Goal: Task Accomplishment & Management: Use online tool/utility

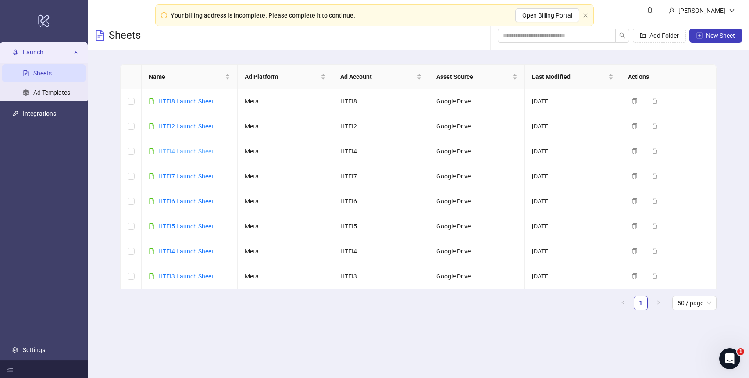
click at [182, 153] on link "HTEI4 Launch Sheet" at bounding box center [185, 151] width 55 height 7
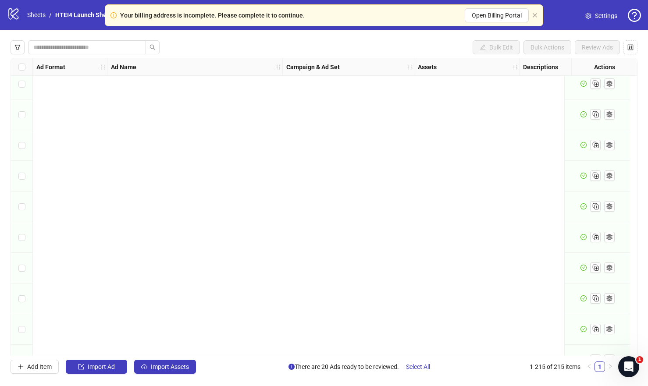
scroll to position [6320, 0]
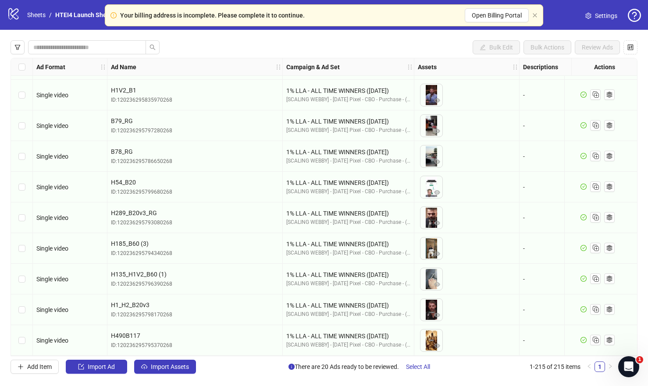
click at [17, 58] on div "Select all rows" at bounding box center [22, 67] width 22 height 18
click at [164, 361] on button "Import Assets" at bounding box center [165, 367] width 62 height 14
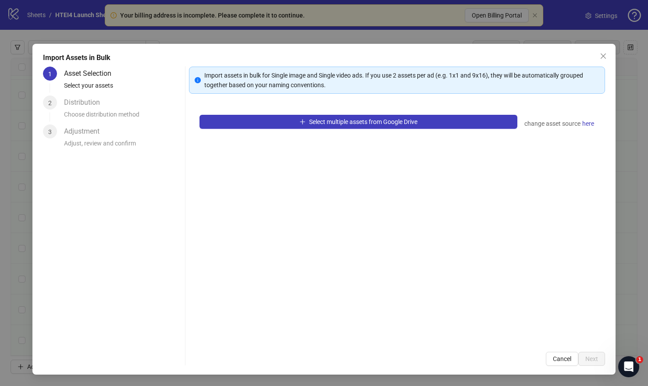
click at [291, 106] on div "Select multiple assets from Google Drive change asset source here" at bounding box center [397, 222] width 416 height 237
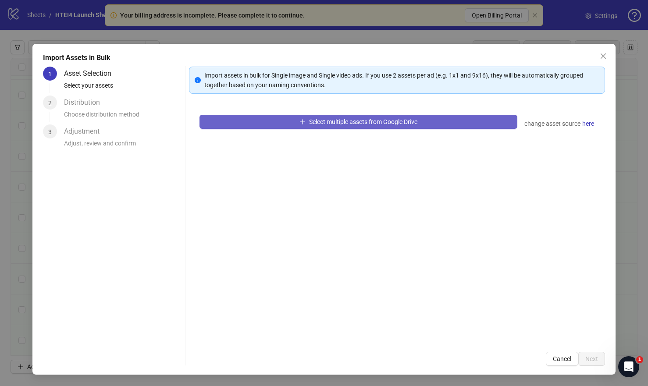
click at [291, 116] on button "Select multiple assets from Google Drive" at bounding box center [358, 122] width 318 height 14
click at [323, 125] on button "Select multiple assets from Google Drive" at bounding box center [358, 122] width 318 height 14
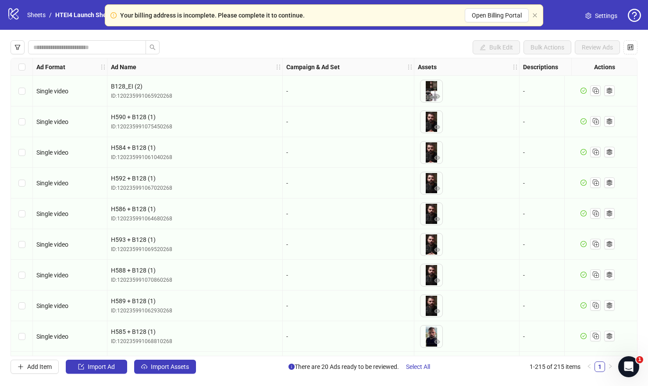
click at [192, 357] on div "Bulk Edit Bulk Actions Review Ads Ad Format Ad Name Campaign & Ad Set Assets De…" at bounding box center [324, 207] width 648 height 355
click at [190, 366] on button "Import Assets" at bounding box center [165, 367] width 62 height 14
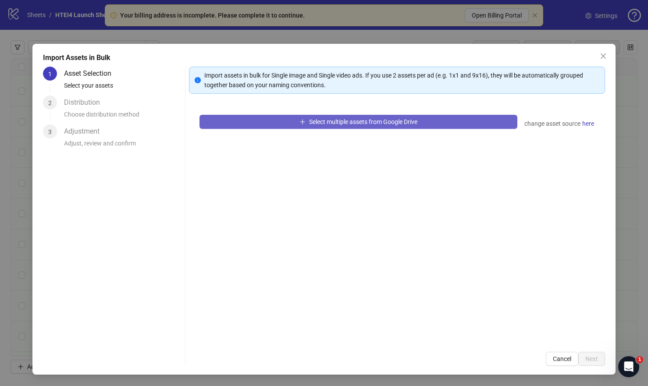
click at [362, 125] on button "Select multiple assets from Google Drive" at bounding box center [358, 122] width 318 height 14
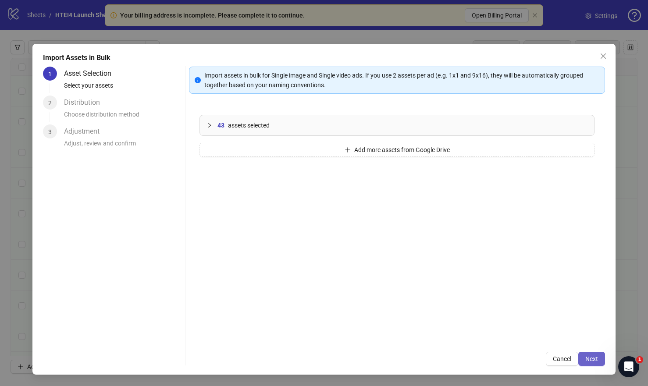
click at [603, 365] on button "Next" at bounding box center [591, 359] width 27 height 14
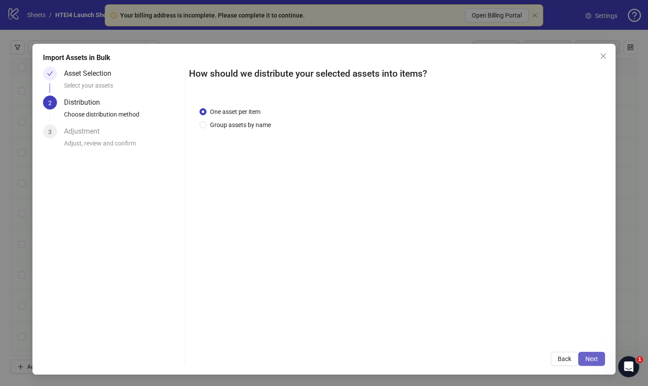
click at [595, 355] on span "Next" at bounding box center [591, 358] width 13 height 7
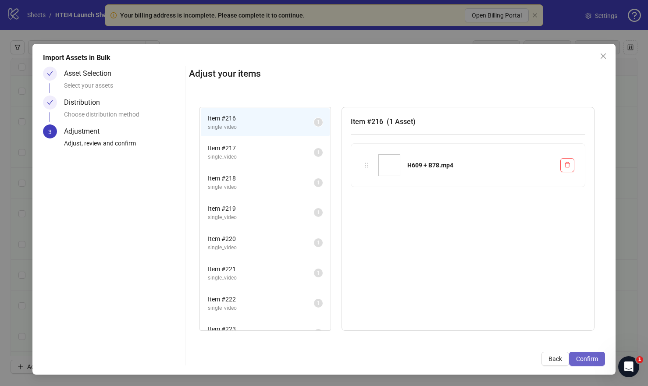
click at [595, 355] on span "Confirm" at bounding box center [587, 358] width 22 height 7
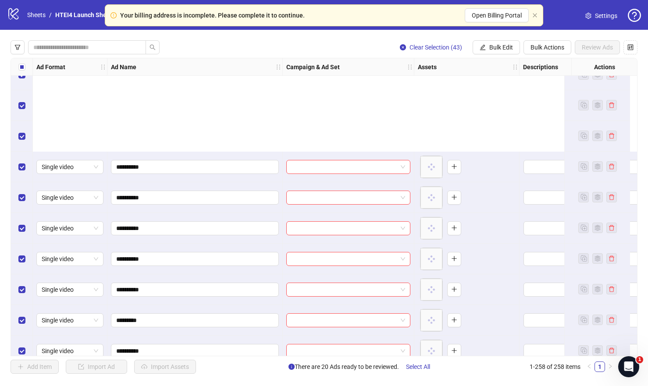
scroll to position [7639, 0]
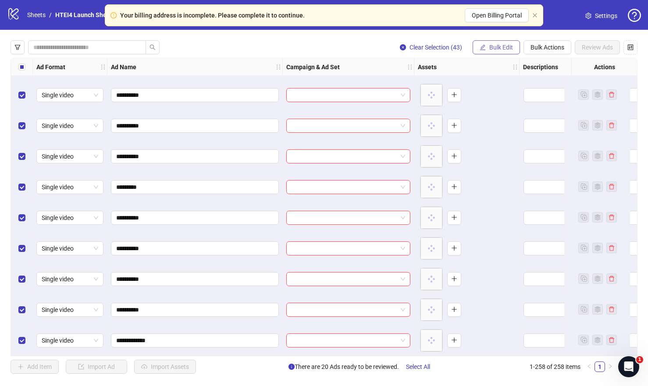
click at [482, 49] on icon "edit" at bounding box center [482, 47] width 6 height 6
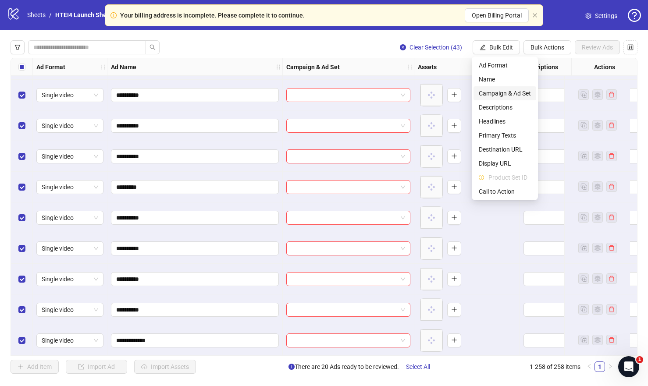
click at [491, 94] on span "Campaign & Ad Set" at bounding box center [505, 94] width 52 height 10
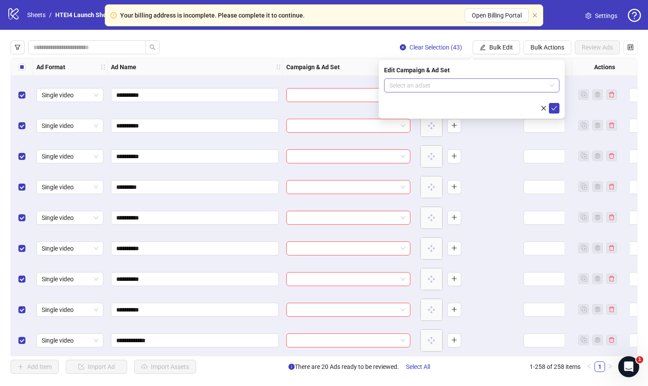
click at [486, 90] on input "search" at bounding box center [467, 85] width 157 height 13
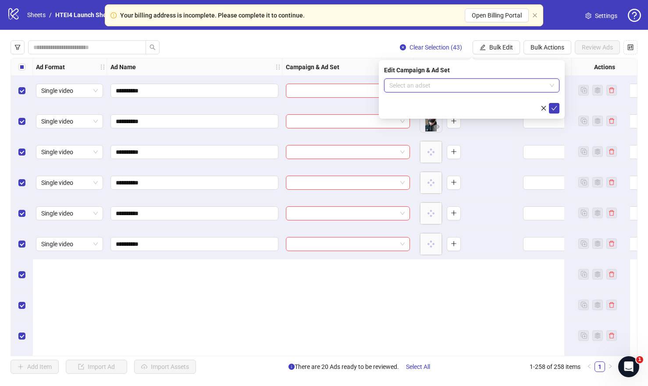
scroll to position [7110, 0]
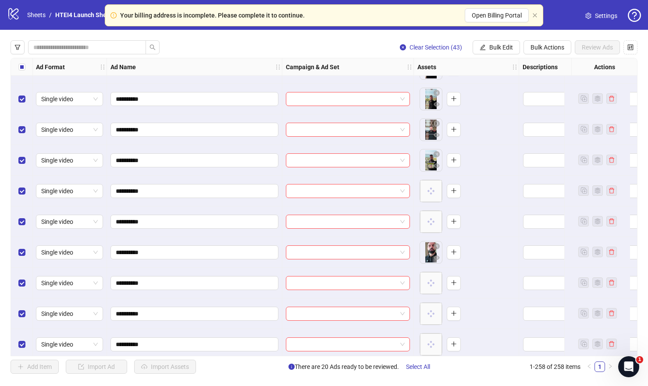
click at [25, 67] on div "Select all rows" at bounding box center [22, 67] width 22 height 18
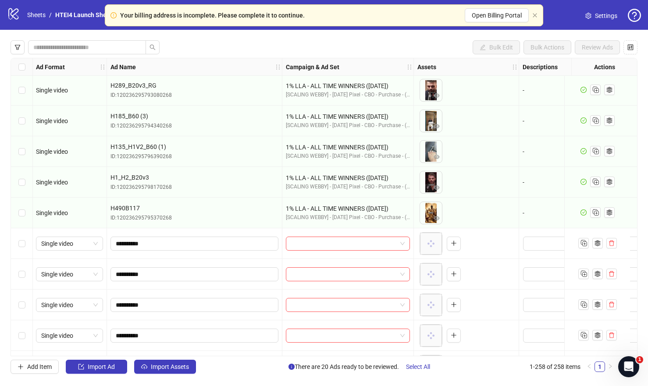
scroll to position [6461, 1]
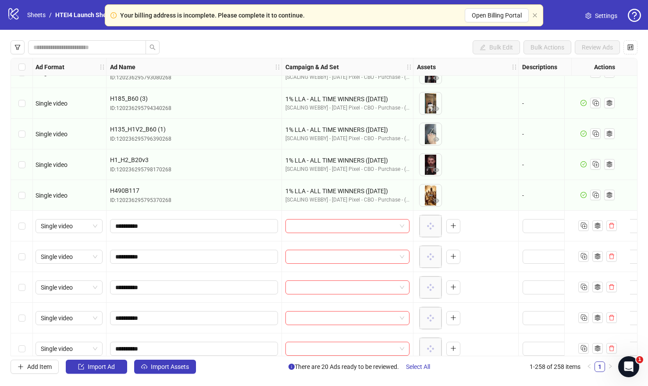
click at [15, 227] on div "Select row 216" at bounding box center [22, 226] width 22 height 31
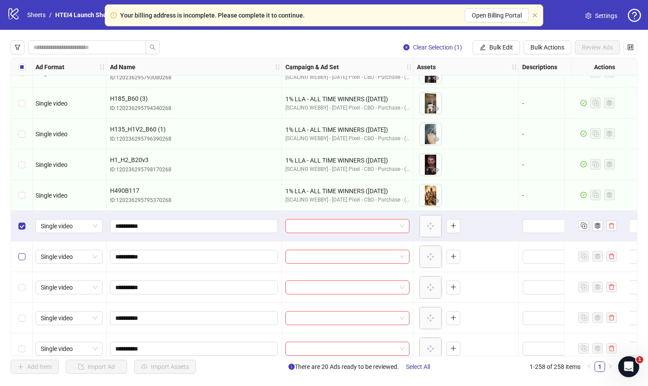
click at [25, 253] on label "Select row 217" at bounding box center [21, 257] width 7 height 10
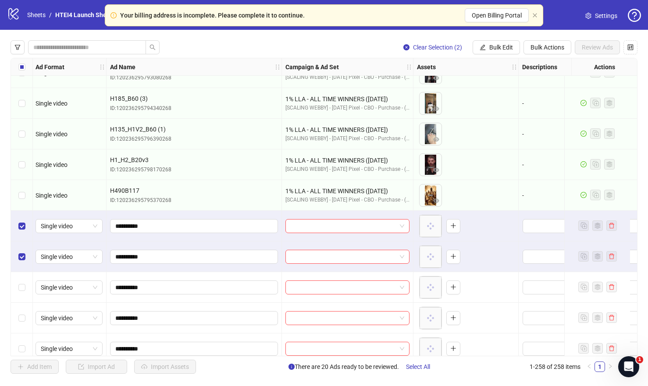
click at [27, 287] on div "Select row 218" at bounding box center [22, 287] width 22 height 31
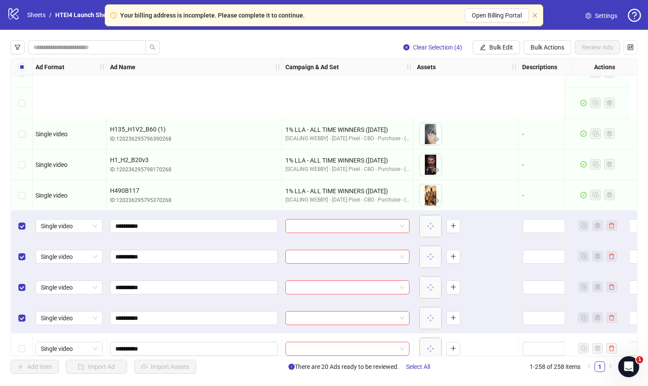
scroll to position [6553, 1]
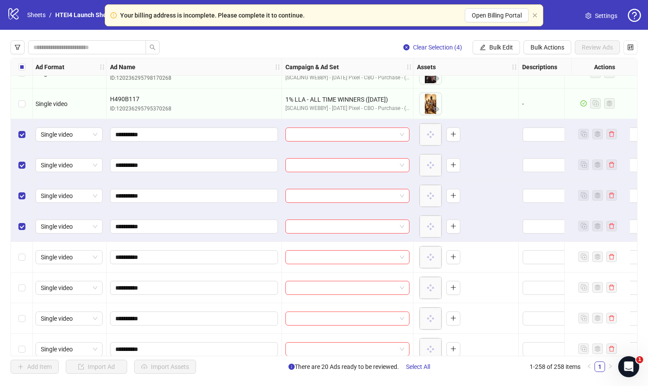
click at [21, 262] on div "Select row 220" at bounding box center [22, 257] width 22 height 31
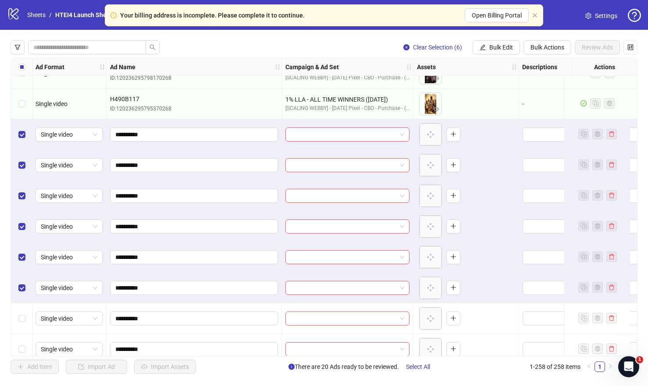
scroll to position [6582, 0]
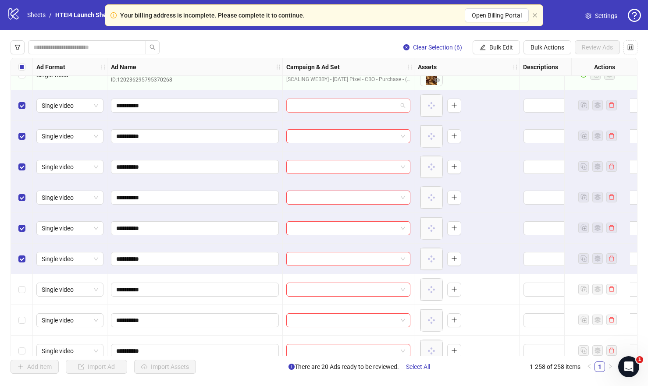
click at [379, 100] on input "search" at bounding box center [344, 105] width 106 height 13
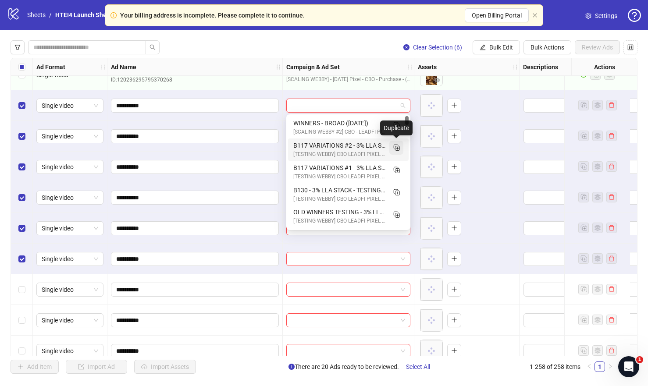
click at [395, 149] on rect "Duplicate" at bounding box center [397, 148] width 4 height 4
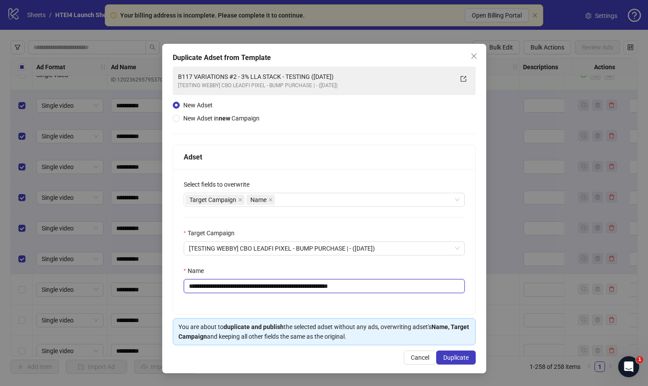
drag, startPoint x: 248, startPoint y: 287, endPoint x: 168, endPoint y: 271, distance: 81.3
click at [163, 282] on div "**********" at bounding box center [324, 209] width 324 height 330
drag, startPoint x: 313, startPoint y: 287, endPoint x: 272, endPoint y: 287, distance: 41.6
click at [272, 287] on input "**********" at bounding box center [324, 286] width 281 height 14
click at [264, 287] on input "**********" at bounding box center [324, 286] width 281 height 14
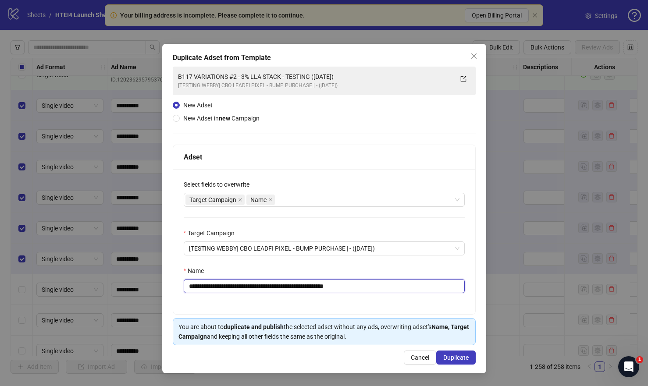
click at [264, 287] on input "**********" at bounding box center [324, 286] width 281 height 14
click at [317, 287] on input "**********" at bounding box center [324, 286] width 281 height 14
drag, startPoint x: 337, startPoint y: 284, endPoint x: 384, endPoint y: 284, distance: 47.3
click at [383, 284] on input "**********" at bounding box center [324, 286] width 281 height 14
type input "**********"
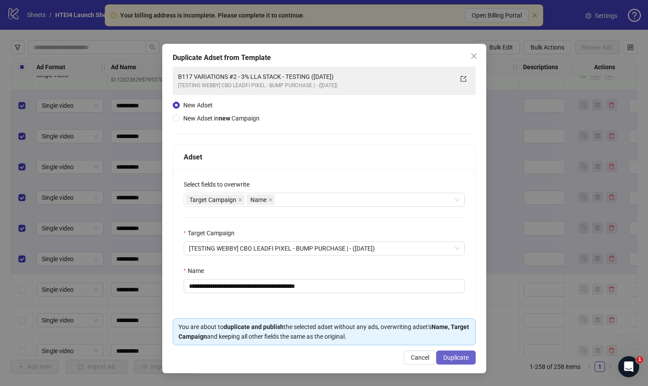
click at [450, 358] on span "Duplicate" at bounding box center [455, 357] width 25 height 7
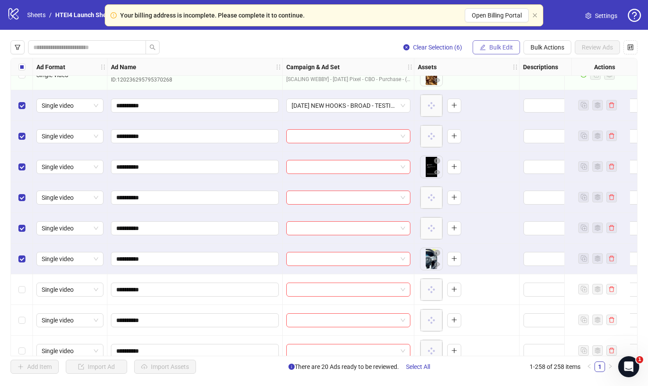
click at [501, 50] on span "Bulk Edit" at bounding box center [501, 47] width 24 height 7
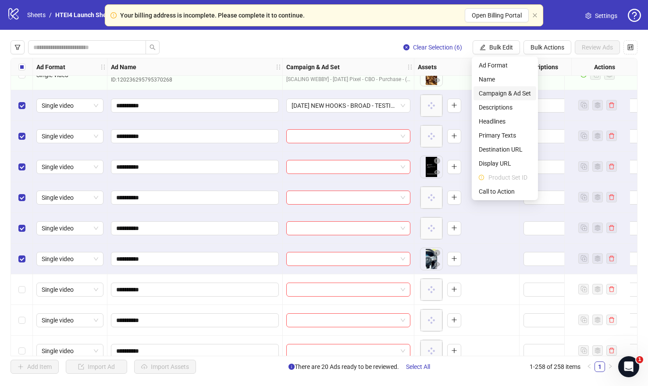
click at [501, 92] on span "Campaign & Ad Set" at bounding box center [505, 94] width 52 height 10
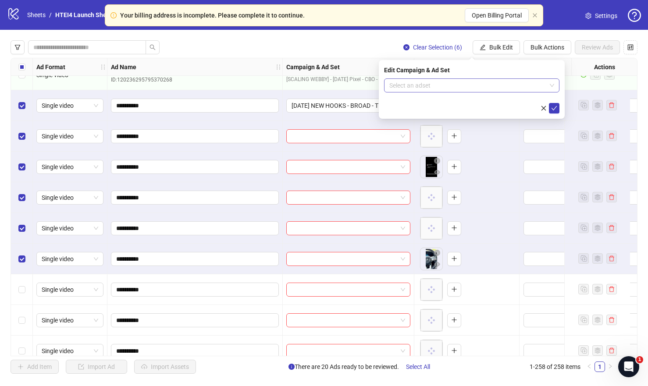
click at [534, 86] on input "search" at bounding box center [467, 85] width 157 height 13
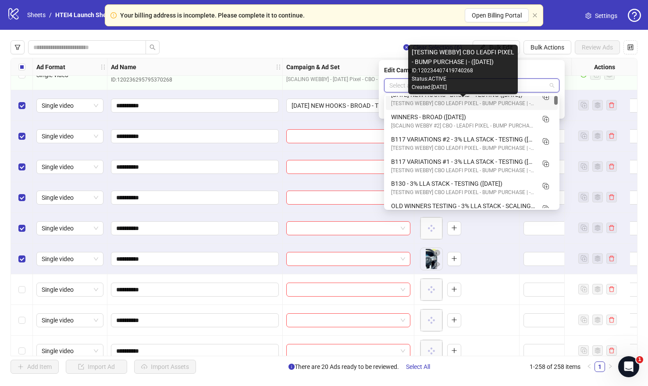
scroll to position [0, 0]
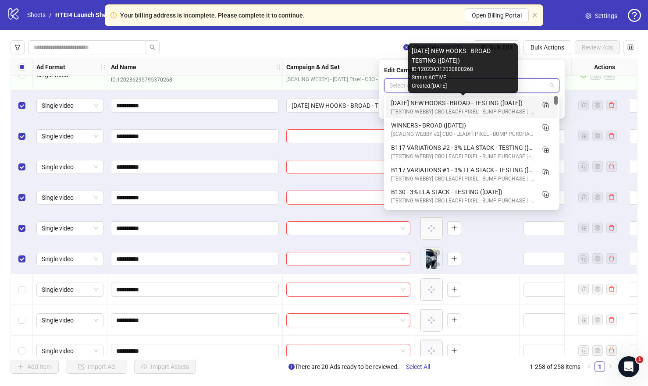
click at [430, 108] on div "[TESTING WEBBY] CBO LEADFI PIXEL - BUMP PURCHASE | - ([DATE])" at bounding box center [463, 112] width 144 height 8
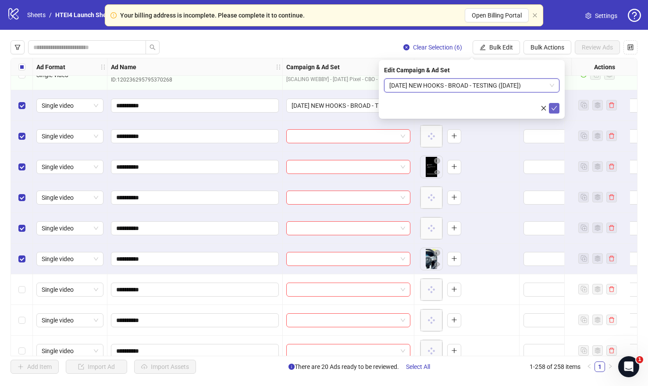
click at [557, 107] on button "submit" at bounding box center [554, 108] width 11 height 11
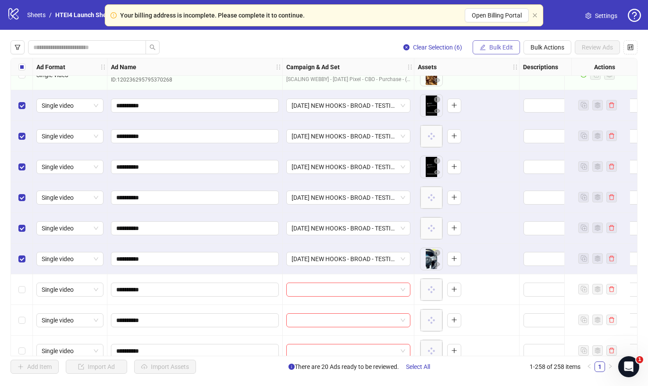
click at [511, 47] on span "Bulk Edit" at bounding box center [501, 47] width 24 height 7
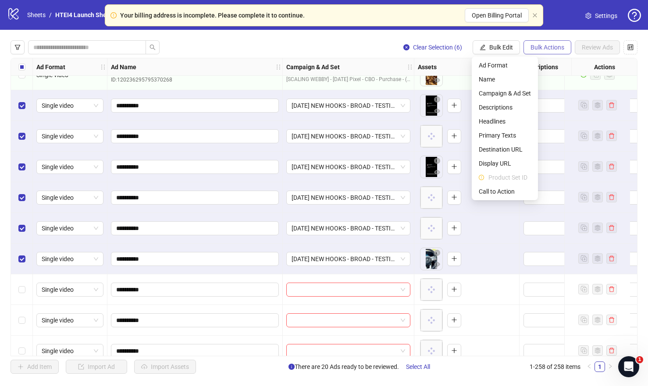
click at [530, 50] on span "Bulk Actions" at bounding box center [547, 47] width 34 height 7
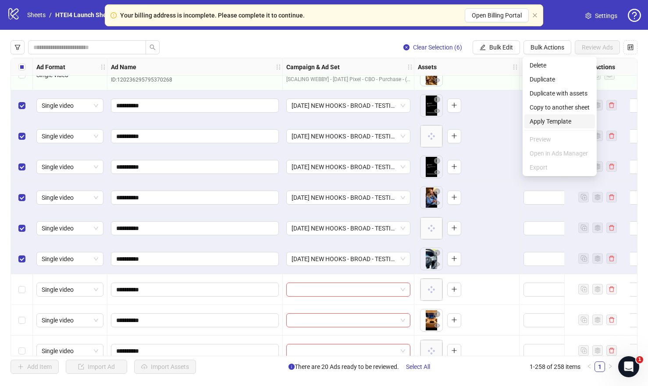
click at [543, 116] on li "Apply Template" at bounding box center [559, 121] width 71 height 14
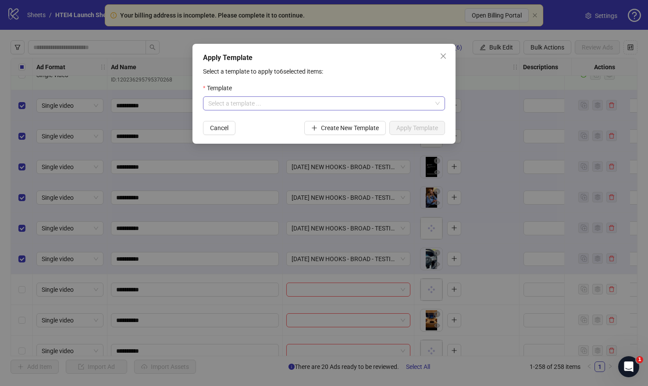
click at [398, 105] on input "search" at bounding box center [320, 103] width 224 height 13
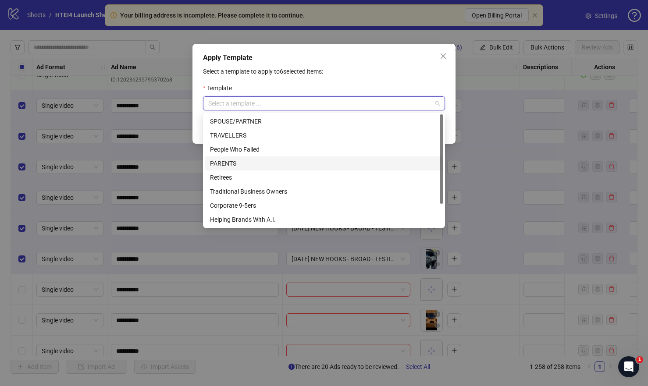
scroll to position [28, 0]
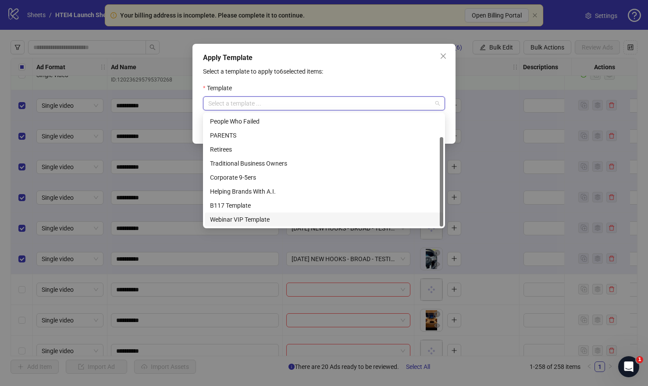
click at [265, 215] on div "Webinar VIP Template" at bounding box center [324, 220] width 228 height 10
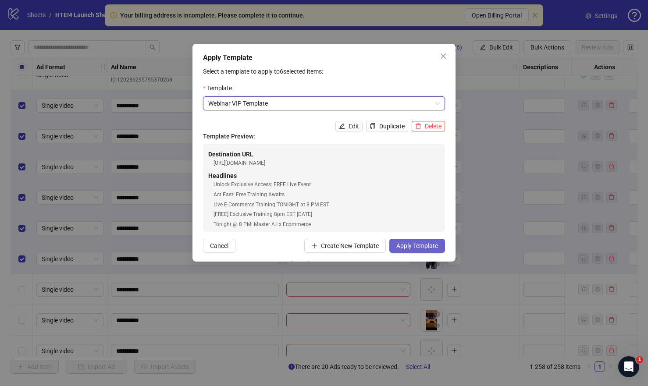
click at [423, 245] on span "Apply Template" at bounding box center [417, 245] width 42 height 7
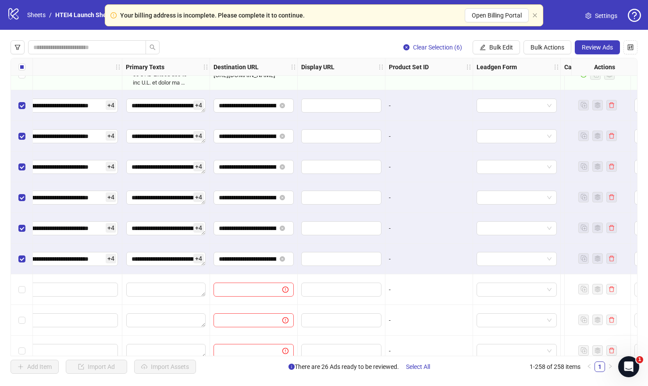
scroll to position [6582, 0]
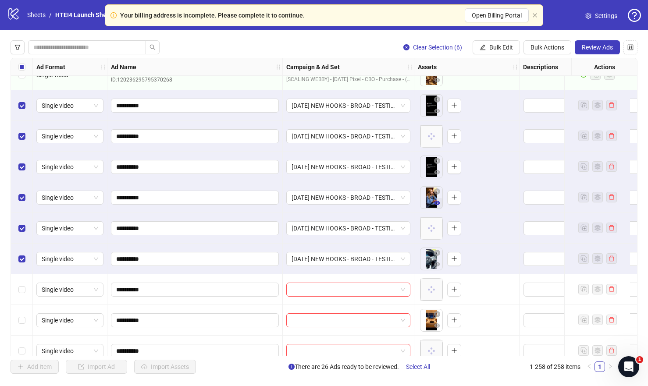
click at [436, 207] on button "button" at bounding box center [437, 203] width 11 height 11
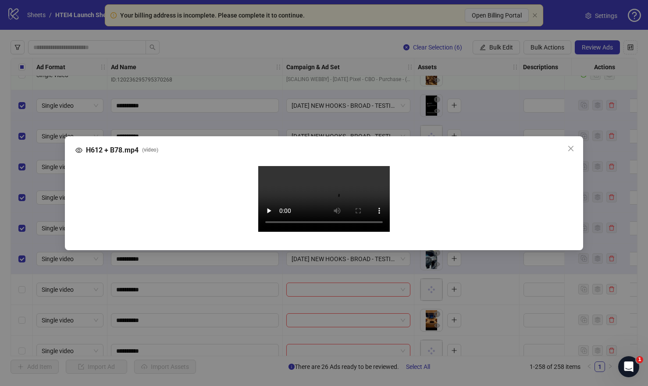
click at [269, 215] on video "Your browser does not support the video tag." at bounding box center [323, 199] width 131 height 66
click at [564, 145] on span "Close" at bounding box center [571, 148] width 14 height 7
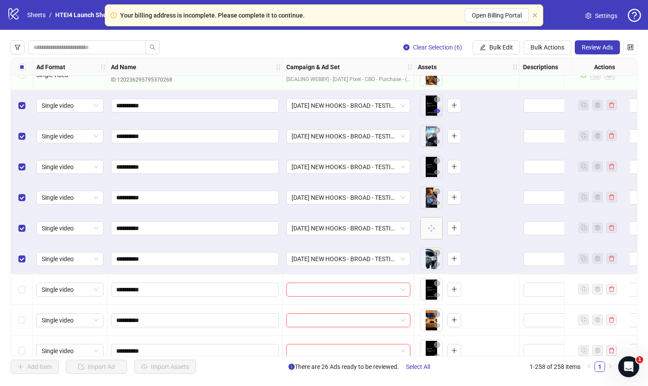
click at [435, 114] on icon "eye" at bounding box center [437, 111] width 6 height 6
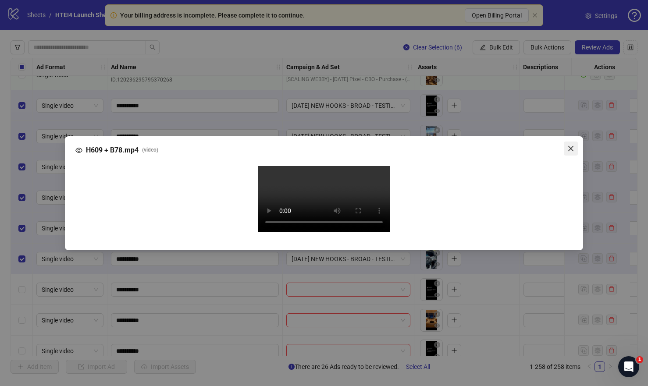
click at [572, 145] on icon "close" at bounding box center [570, 148] width 7 height 7
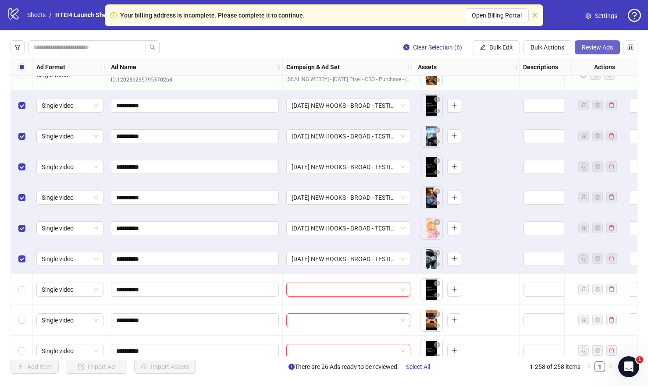
click at [588, 47] on span "Review Ads" at bounding box center [597, 47] width 31 height 7
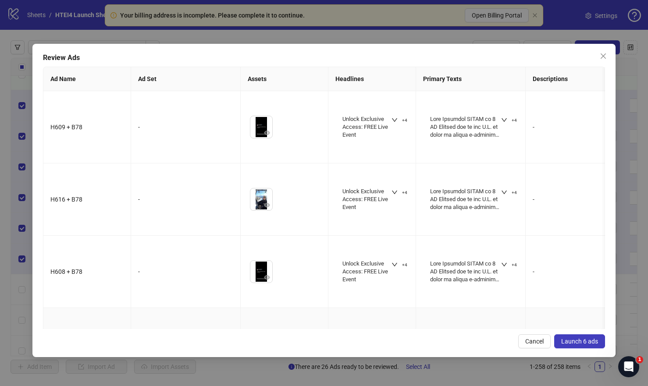
drag, startPoint x: 581, startPoint y: 341, endPoint x: 544, endPoint y: 298, distance: 56.9
click at [545, 298] on div "Review Ads Ad Name Ad Set Assets Headlines Primary Texts Descriptions Destinati…" at bounding box center [323, 200] width 583 height 313
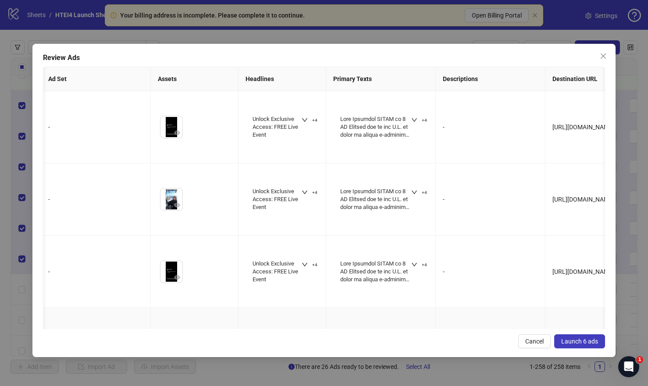
scroll to position [0, 110]
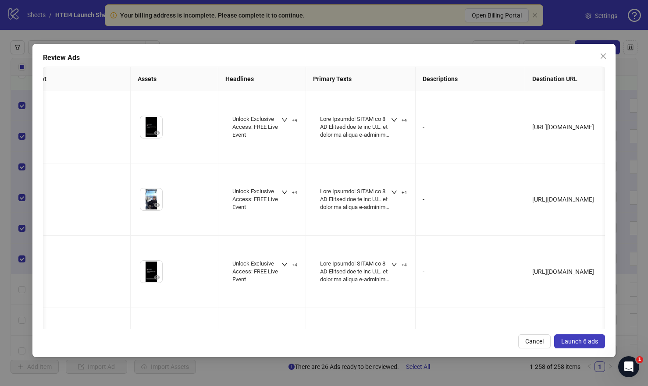
click at [589, 341] on span "Launch 6 ads" at bounding box center [579, 341] width 37 height 7
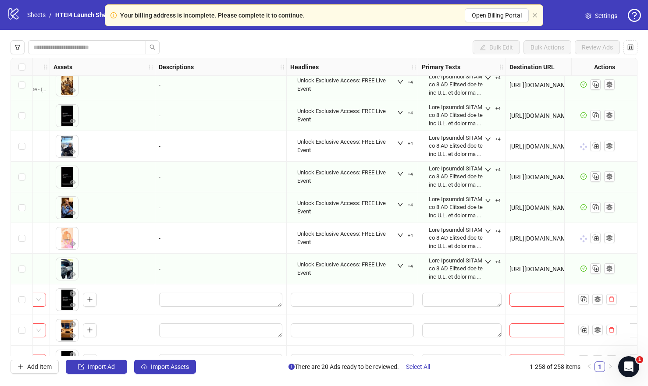
scroll to position [6572, 348]
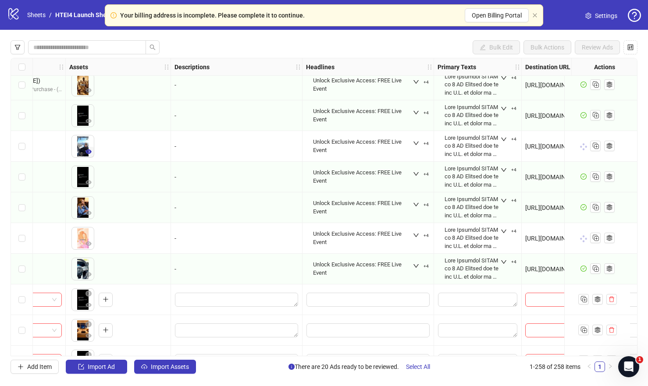
click at [90, 152] on icon "eye" at bounding box center [88, 151] width 6 height 4
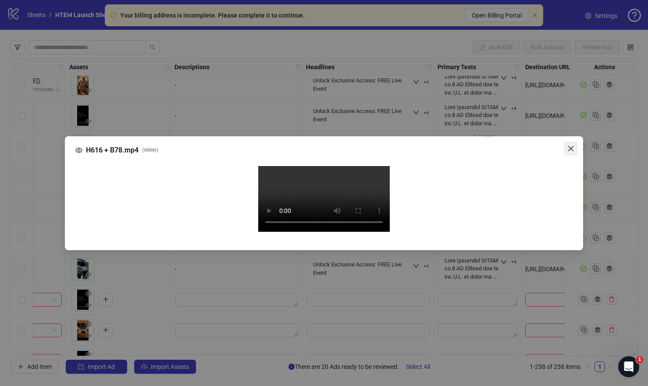
click at [565, 145] on span "Close" at bounding box center [571, 148] width 14 height 7
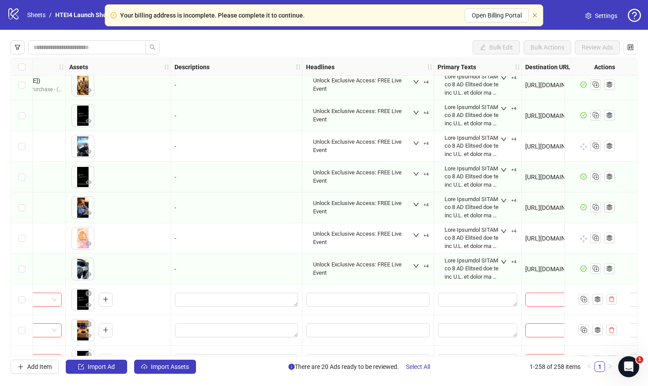
scroll to position [6572, 43]
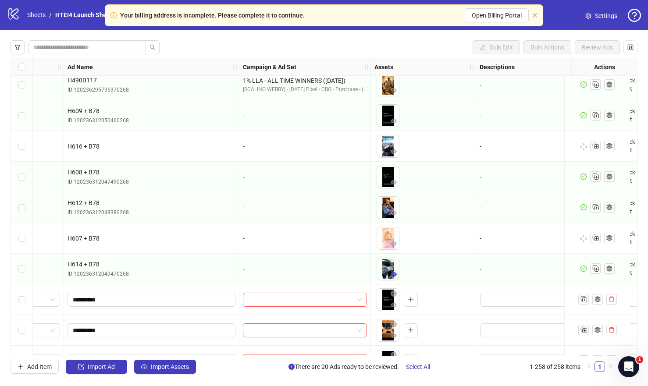
click at [389, 273] on button "button" at bounding box center [393, 275] width 11 height 11
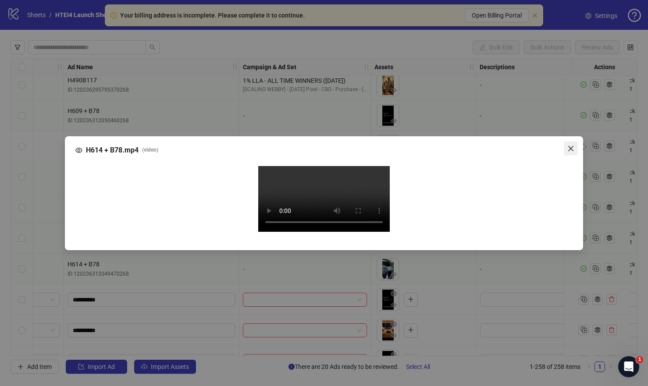
click at [568, 142] on button "Close" at bounding box center [571, 149] width 14 height 14
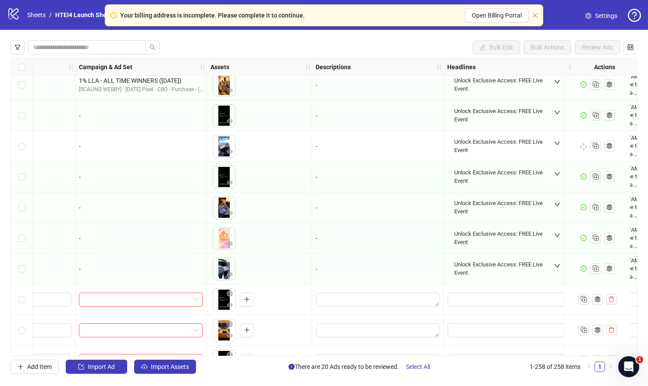
scroll to position [6572, 0]
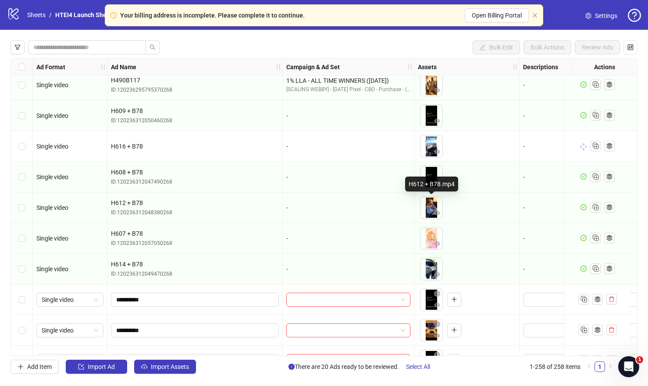
click at [434, 180] on div "H612 + B78.mp4" at bounding box center [431, 184] width 53 height 15
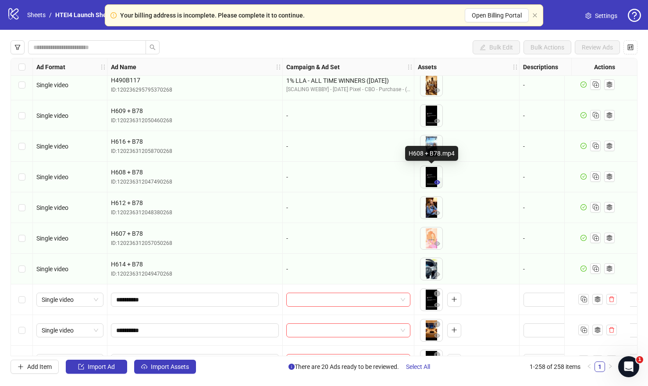
click at [436, 179] on icon "eye" at bounding box center [437, 182] width 6 height 6
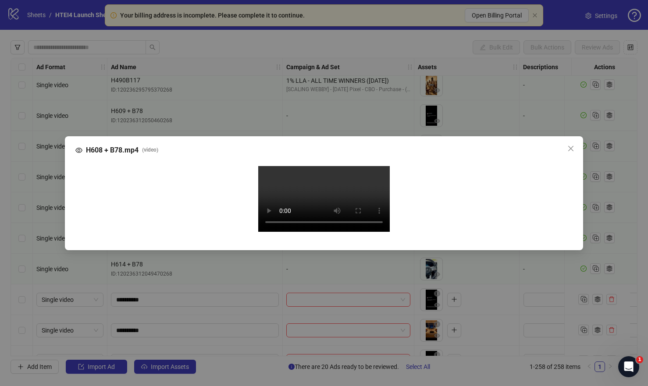
click at [266, 213] on video "Your browser does not support the video tag." at bounding box center [323, 199] width 131 height 66
click at [40, 197] on div "H608 + B78.mp4 ( video ) Your browser does not support the video tag." at bounding box center [324, 193] width 648 height 386
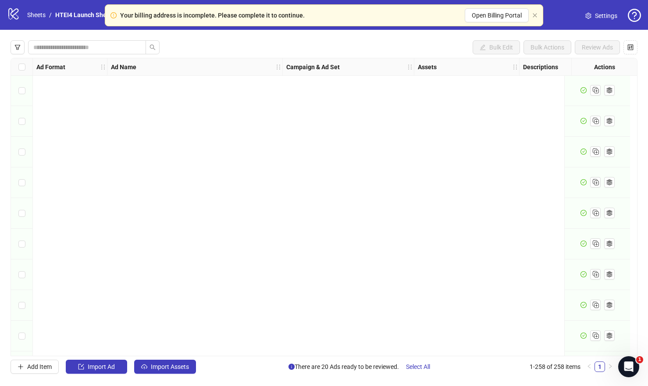
scroll to position [7639, 0]
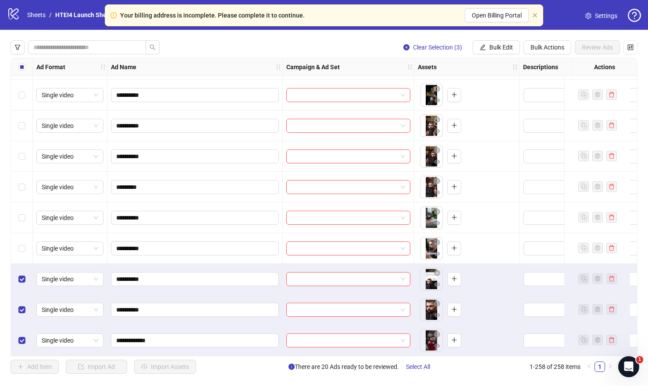
click at [23, 256] on div "Select row 255" at bounding box center [22, 248] width 22 height 31
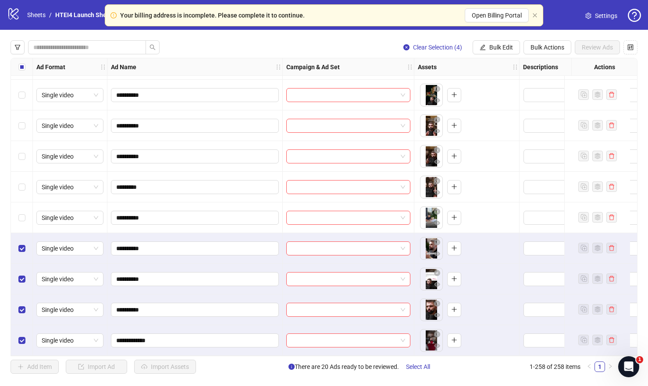
click at [24, 204] on div "Select row 254" at bounding box center [22, 217] width 22 height 31
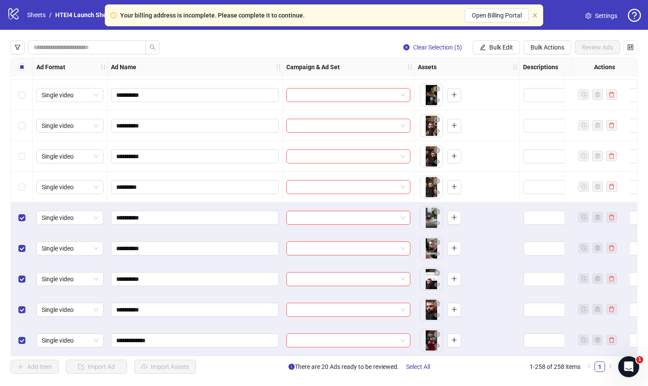
click at [24, 176] on div "Select row 253" at bounding box center [22, 187] width 22 height 31
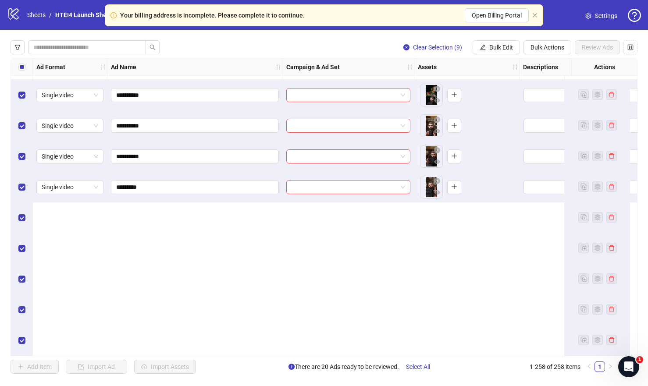
scroll to position [7446, 0]
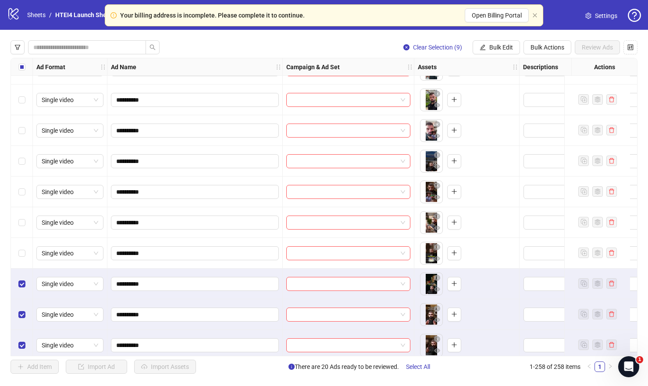
click at [26, 258] on div "Select row 249" at bounding box center [22, 253] width 22 height 31
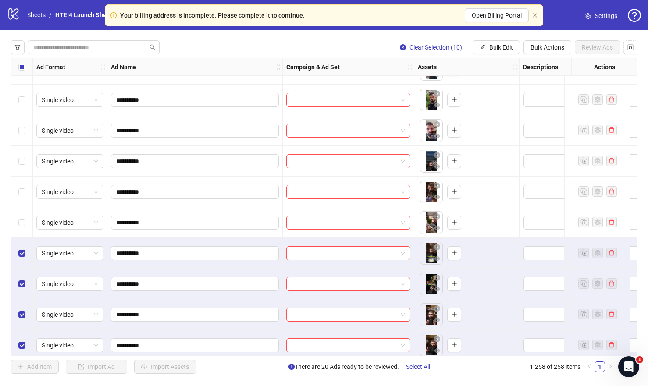
click at [24, 232] on div "Select row 248" at bounding box center [22, 222] width 22 height 31
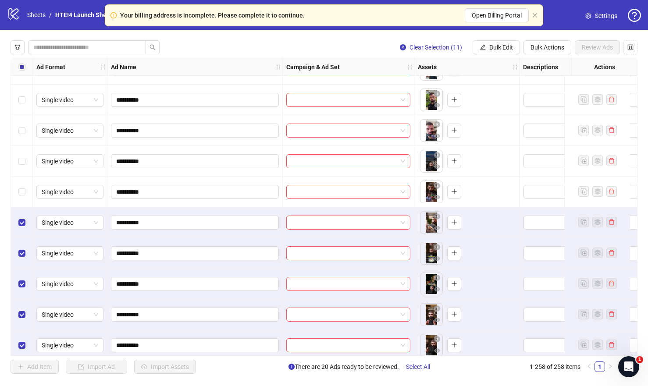
click at [23, 208] on div "Select row 248" at bounding box center [22, 222] width 22 height 31
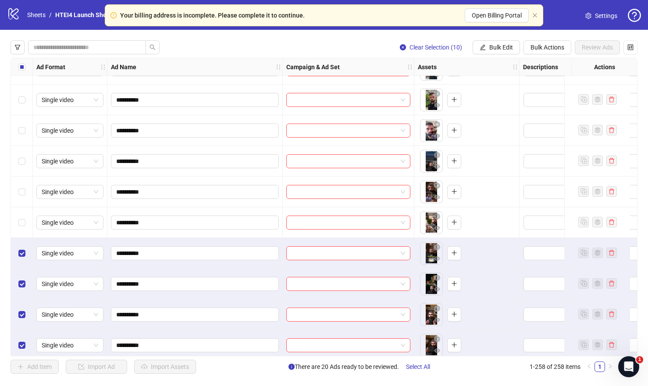
drag, startPoint x: 21, startPoint y: 170, endPoint x: 21, endPoint y: 149, distance: 21.9
click at [21, 170] on div "Select row 246" at bounding box center [22, 161] width 22 height 31
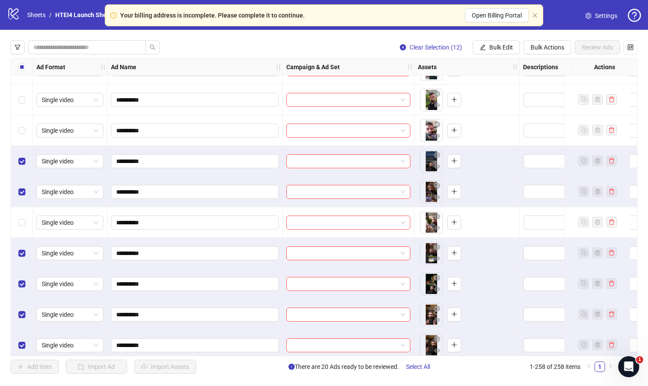
click at [23, 239] on div "Select row 249" at bounding box center [22, 253] width 22 height 31
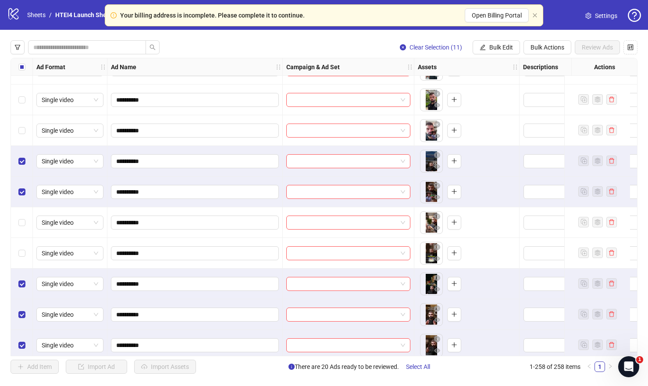
click at [24, 238] on div "Select row 249" at bounding box center [22, 253] width 22 height 31
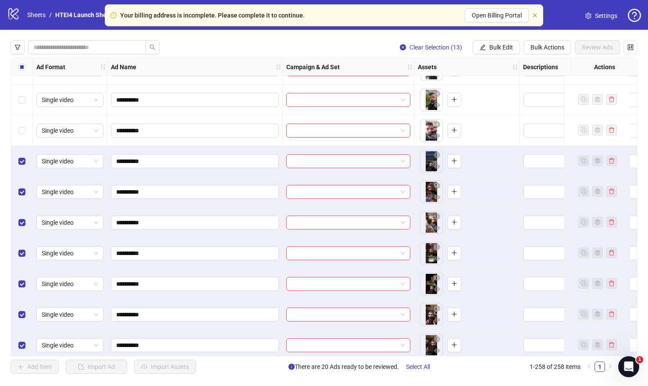
click at [31, 132] on div "Select row 245" at bounding box center [22, 130] width 22 height 31
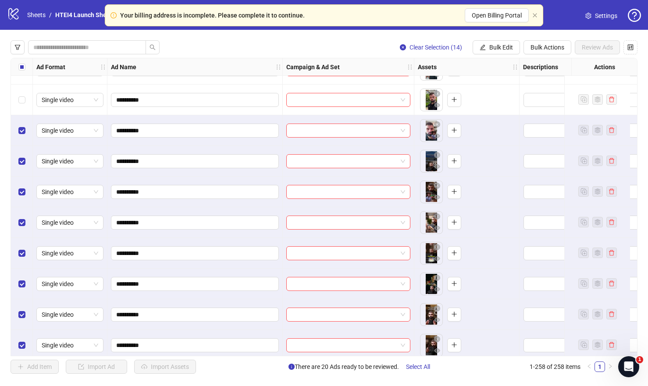
click at [20, 105] on div "Select row 244" at bounding box center [22, 100] width 22 height 31
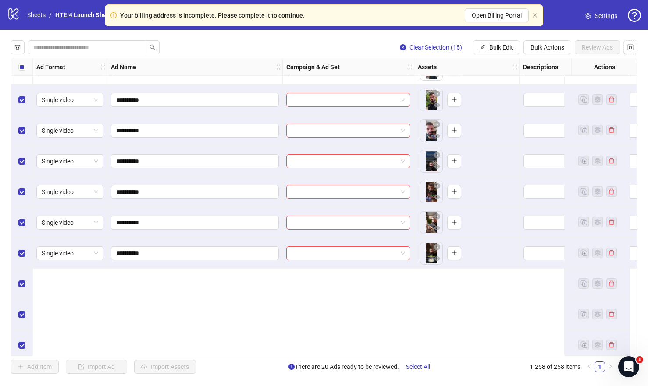
scroll to position [7315, 0]
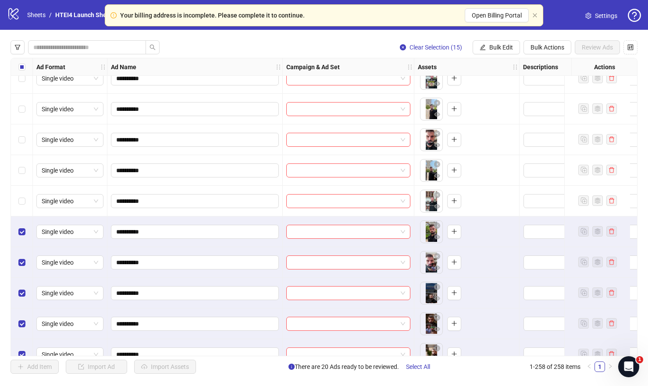
click at [25, 195] on div "Select row 243" at bounding box center [22, 201] width 22 height 31
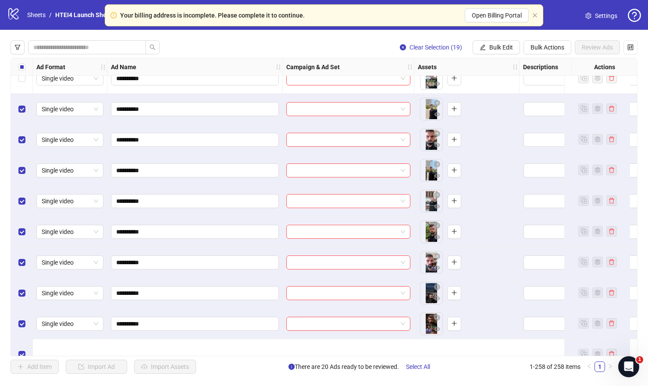
scroll to position [7143, 0]
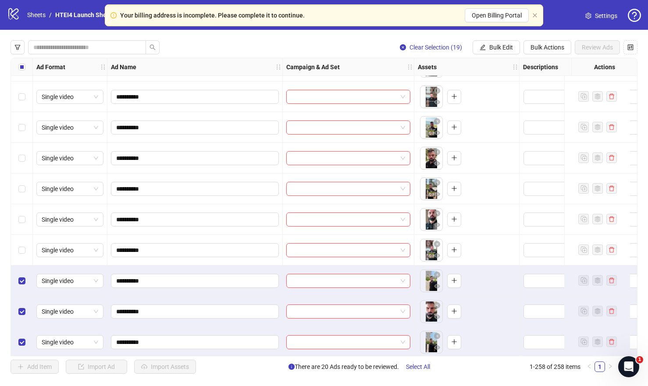
click at [23, 243] on div "Select row 239" at bounding box center [22, 250] width 22 height 31
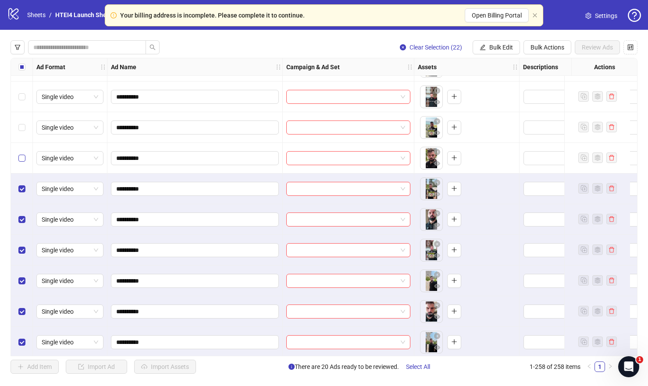
click at [20, 154] on label "Select row 236" at bounding box center [21, 158] width 7 height 10
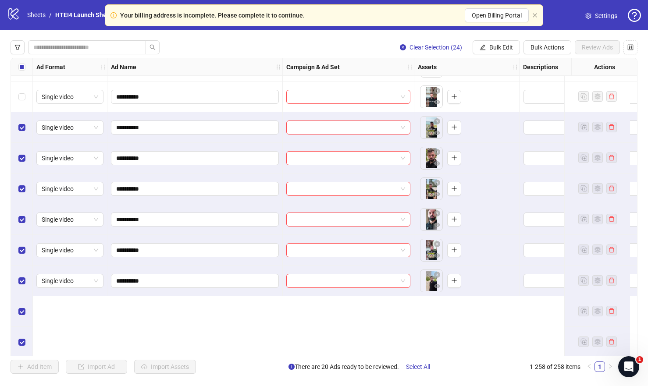
scroll to position [7027, 0]
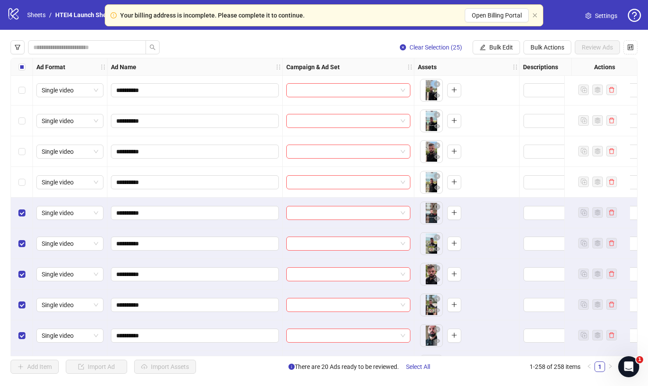
click at [22, 175] on div "Select row 233" at bounding box center [22, 182] width 22 height 31
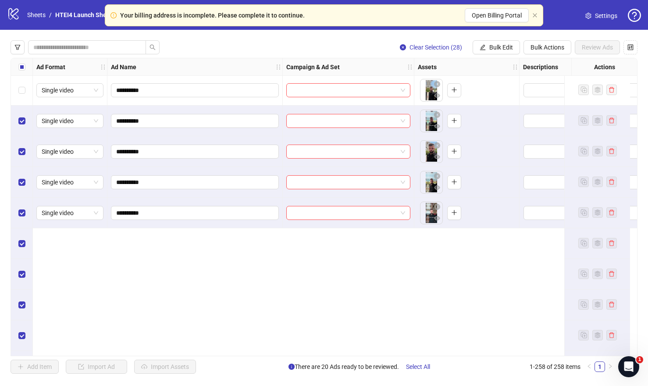
scroll to position [6842, 0]
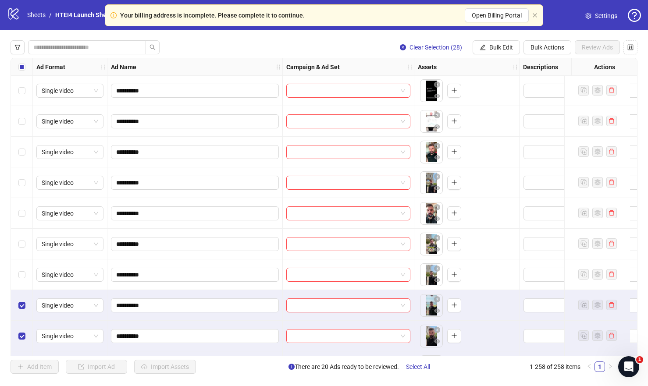
click at [21, 269] on div "Select row 230" at bounding box center [22, 274] width 22 height 31
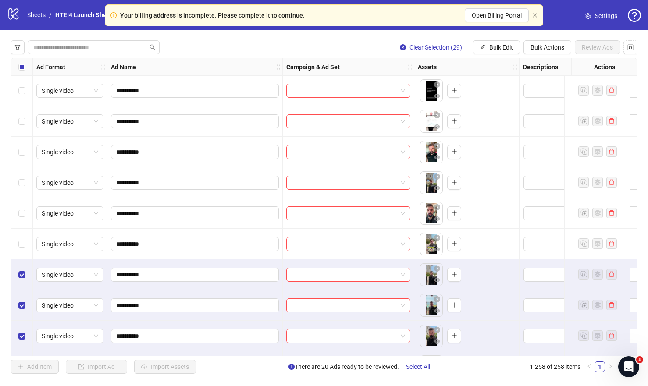
click at [21, 249] on div "Select row 229" at bounding box center [22, 244] width 22 height 31
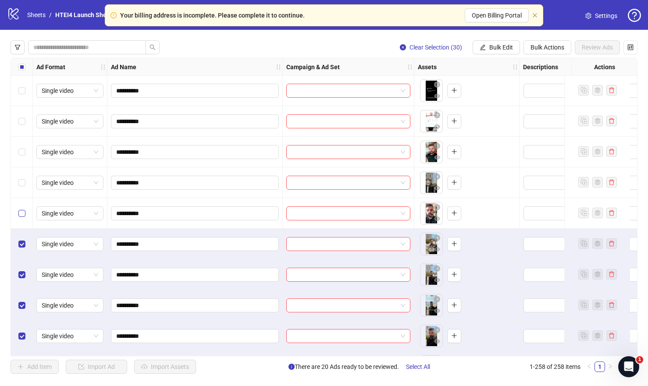
click at [21, 209] on label "Select row 228" at bounding box center [21, 214] width 7 height 10
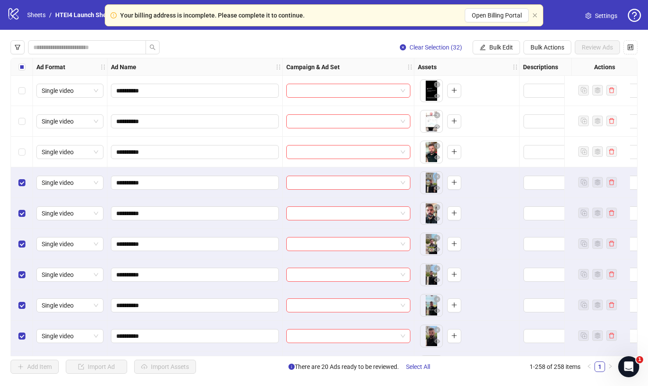
click at [21, 162] on div "Select row 226" at bounding box center [22, 152] width 22 height 31
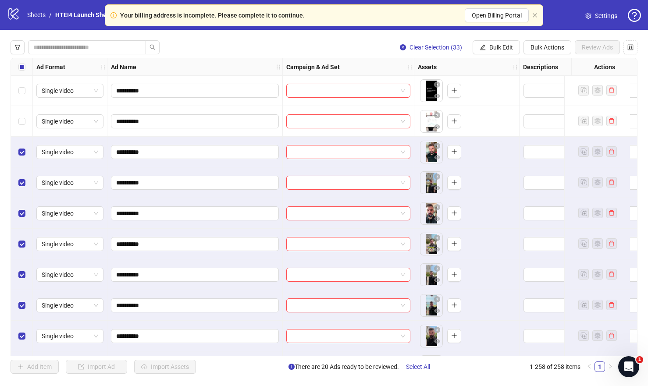
click at [21, 128] on div "Select row 225" at bounding box center [22, 121] width 22 height 31
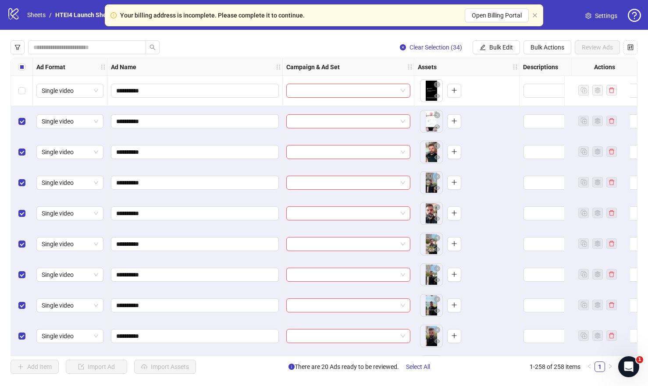
click at [21, 96] on div "Select row 224" at bounding box center [22, 90] width 22 height 31
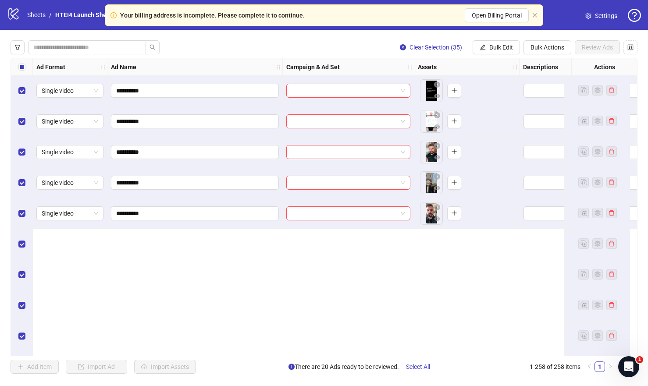
scroll to position [6673, 0]
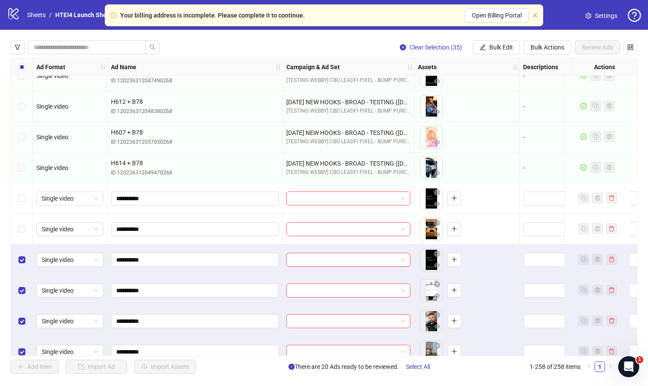
click at [21, 224] on div "Select row 223" at bounding box center [22, 229] width 22 height 31
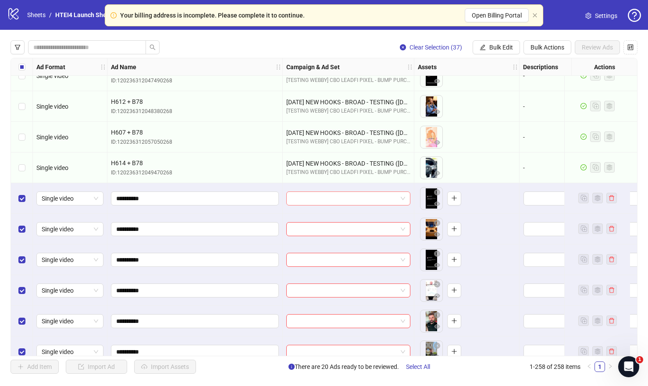
click at [356, 205] on div at bounding box center [348, 199] width 124 height 14
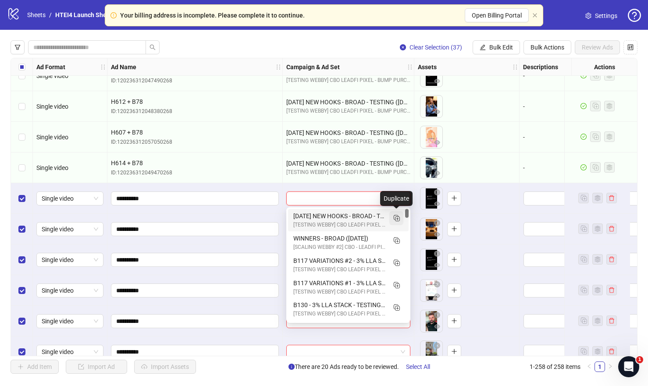
click at [394, 218] on icon "Duplicate" at bounding box center [396, 217] width 9 height 9
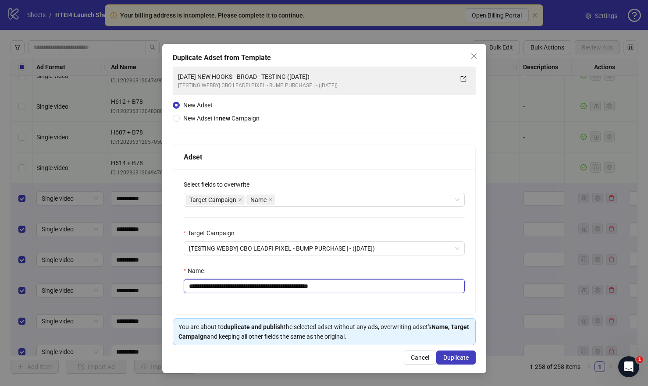
click at [210, 288] on input "**********" at bounding box center [324, 286] width 281 height 14
click at [245, 288] on input "**********" at bounding box center [324, 286] width 281 height 14
drag, startPoint x: 362, startPoint y: 287, endPoint x: 409, endPoint y: 288, distance: 47.3
click at [408, 288] on input "**********" at bounding box center [324, 286] width 281 height 14
type input "**********"
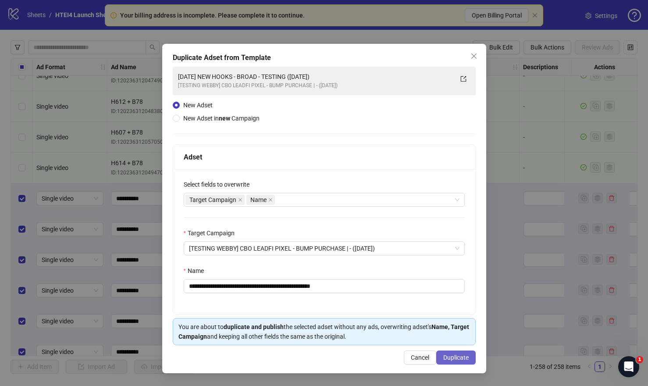
click at [451, 358] on span "Duplicate" at bounding box center [455, 357] width 25 height 7
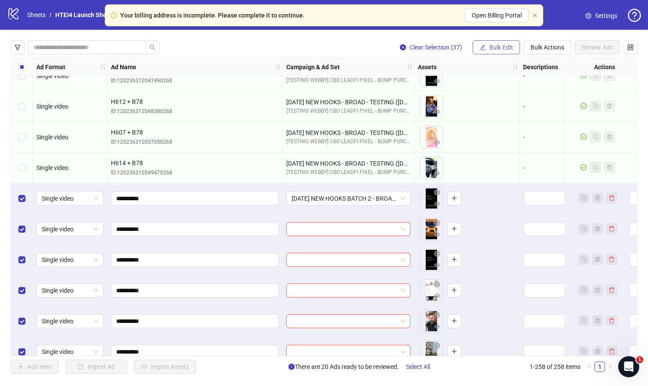
click at [506, 48] on span "Bulk Edit" at bounding box center [501, 47] width 24 height 7
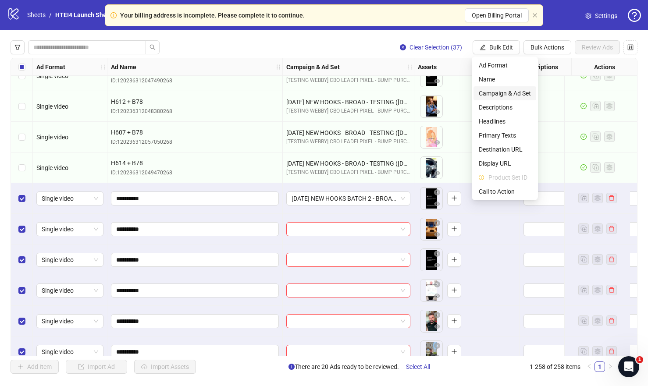
click at [476, 93] on li "Campaign & Ad Set" at bounding box center [504, 93] width 63 height 14
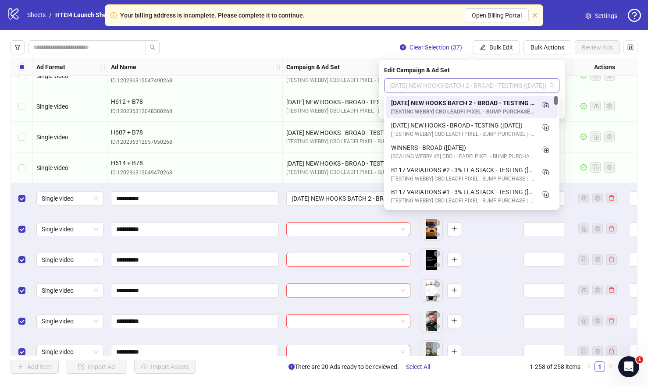
click at [445, 80] on span "OCT 11 NEW HOOKS BATCH 2 - BROAD - TESTING (10.11.2025)" at bounding box center [471, 85] width 165 height 13
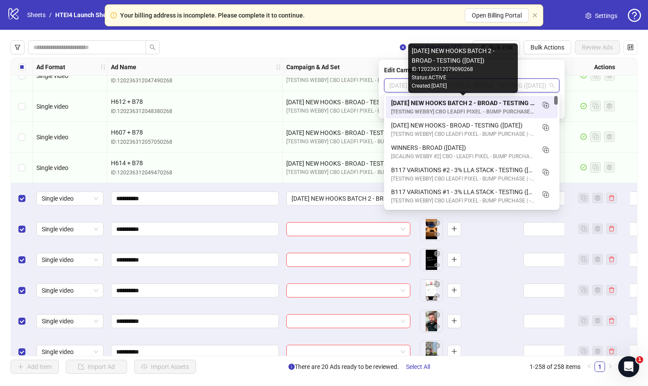
click at [456, 104] on div "OCT 11 NEW HOOKS BATCH 2 - BROAD - TESTING (10.11.2025)" at bounding box center [463, 103] width 144 height 10
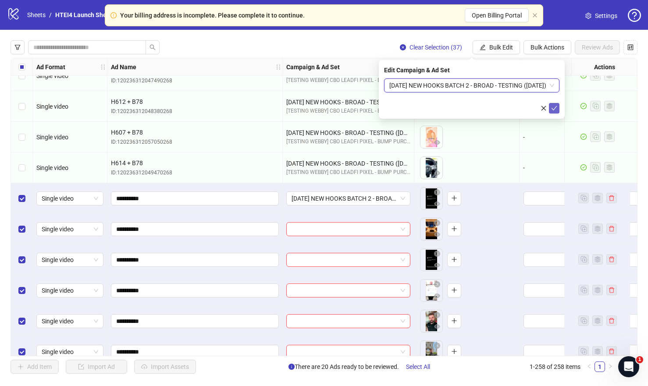
click at [554, 110] on icon "check" at bounding box center [554, 108] width 6 height 6
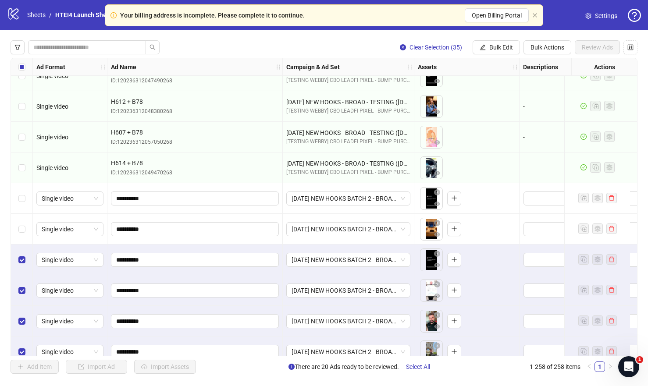
click at [26, 260] on div "Select row 224" at bounding box center [22, 260] width 22 height 31
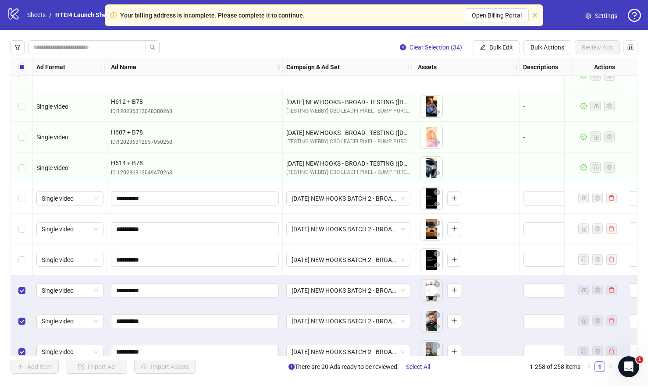
scroll to position [6744, 0]
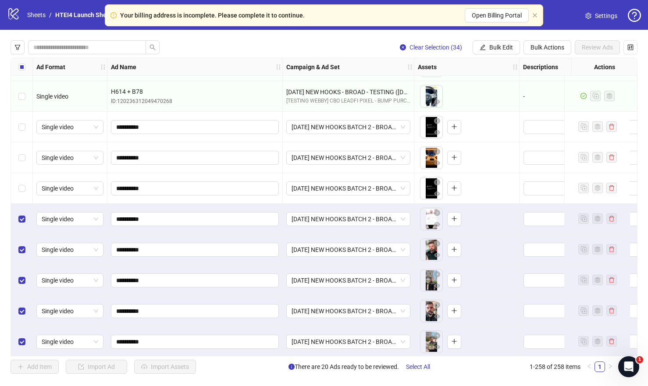
click at [25, 218] on div "Select row 225" at bounding box center [22, 219] width 22 height 31
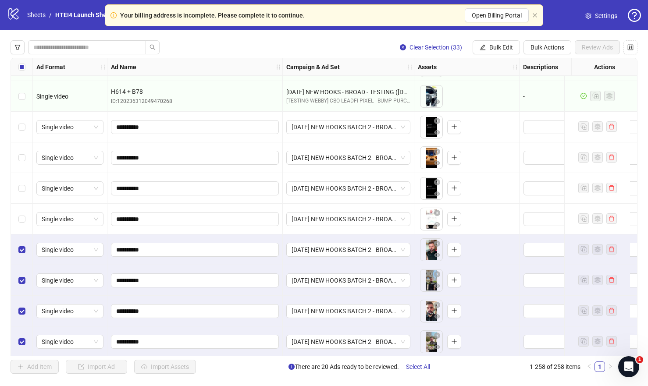
click at [25, 256] on div "Select row 226" at bounding box center [22, 249] width 22 height 31
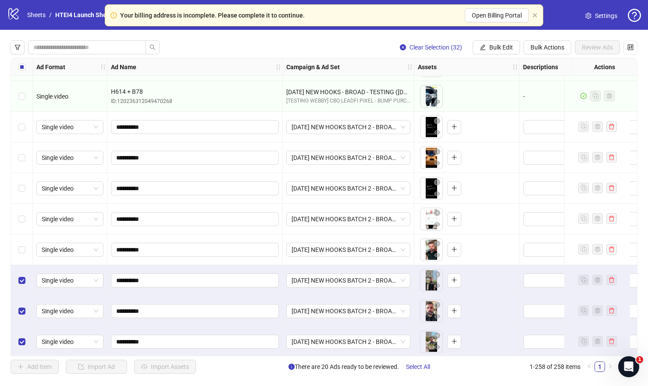
click at [25, 271] on div "Select row 227" at bounding box center [22, 280] width 22 height 31
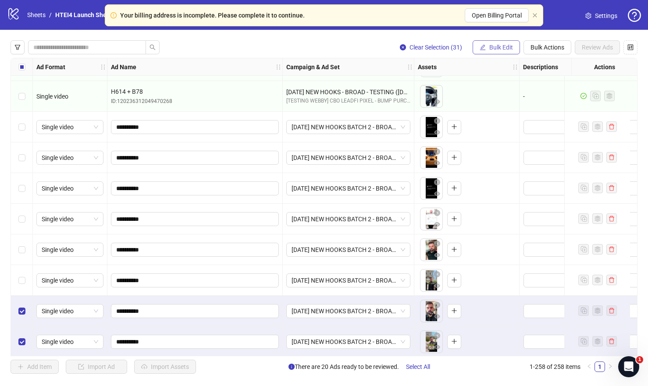
click at [499, 47] on span "Bulk Edit" at bounding box center [501, 47] width 24 height 7
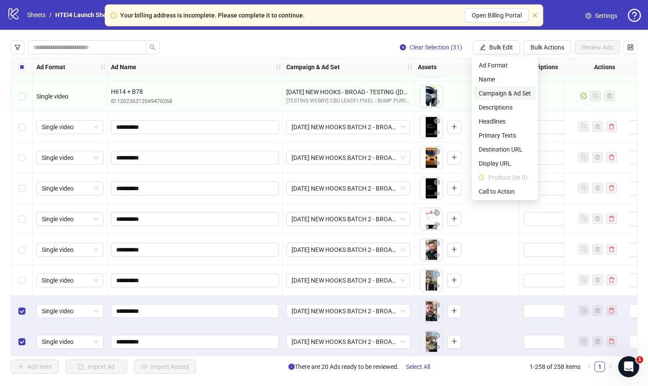
click at [514, 96] on span "Campaign & Ad Set" at bounding box center [505, 94] width 52 height 10
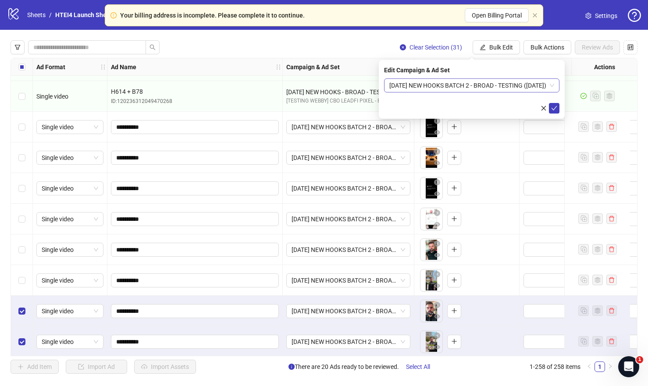
click at [535, 90] on span "OCT 11 NEW HOOKS BATCH 2 - BROAD - TESTING (10.11.2025)" at bounding box center [471, 85] width 165 height 13
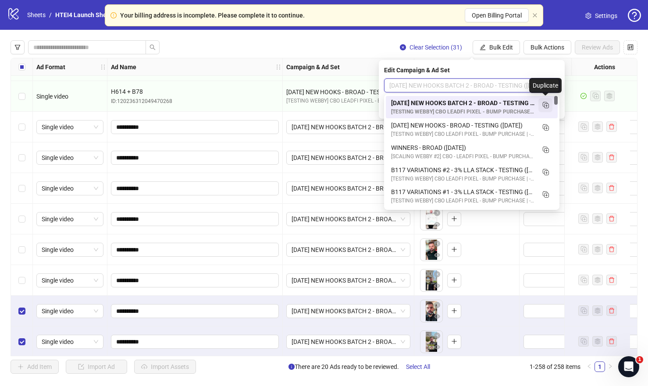
click at [544, 107] on icon "Duplicate" at bounding box center [545, 104] width 9 height 9
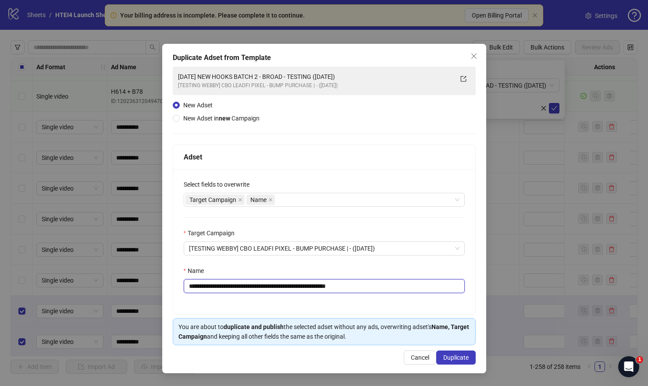
click at [271, 288] on input "**********" at bounding box center [324, 286] width 281 height 14
drag, startPoint x: 364, startPoint y: 288, endPoint x: 405, endPoint y: 288, distance: 41.6
click at [402, 288] on input "**********" at bounding box center [324, 286] width 281 height 14
type input "**********"
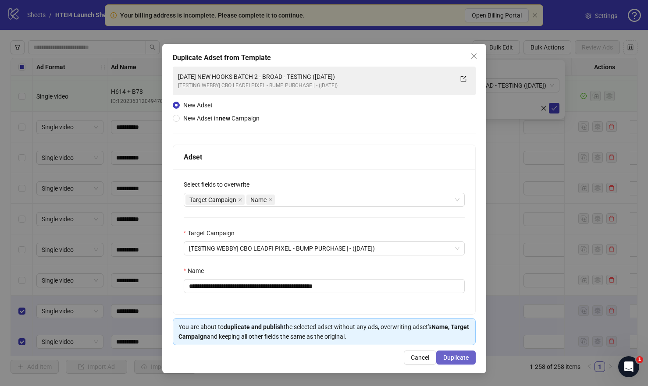
click at [451, 352] on button "Duplicate" at bounding box center [455, 358] width 39 height 14
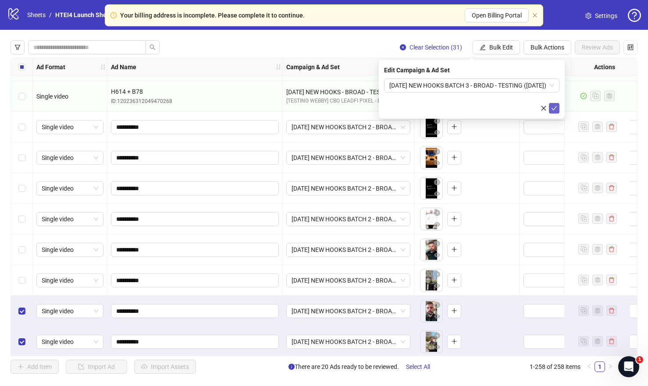
click at [553, 105] on icon "check" at bounding box center [554, 108] width 6 height 6
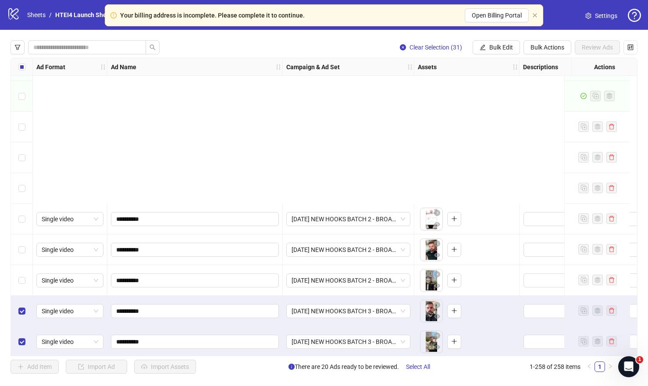
scroll to position [6934, 0]
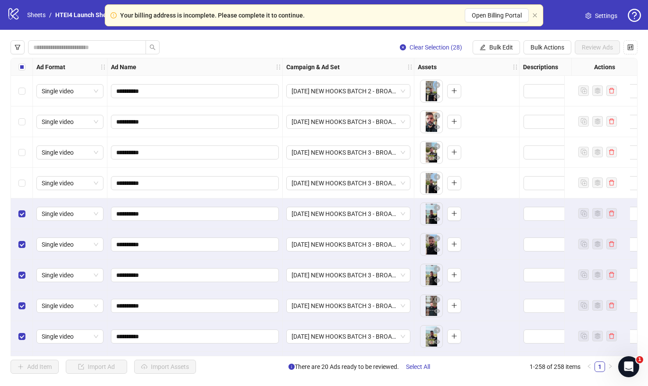
click at [21, 206] on div "Select row 231" at bounding box center [22, 214] width 22 height 31
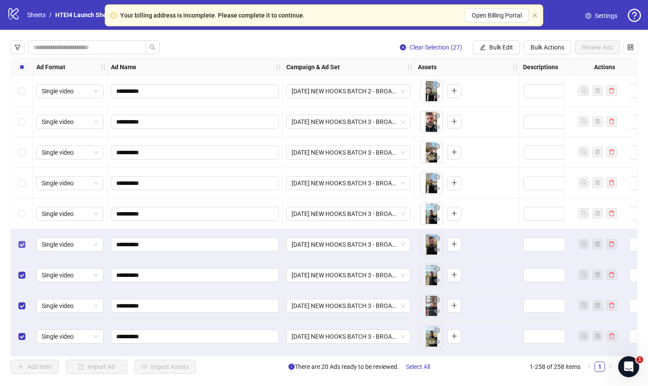
click at [21, 240] on label "Select row 232" at bounding box center [21, 245] width 7 height 10
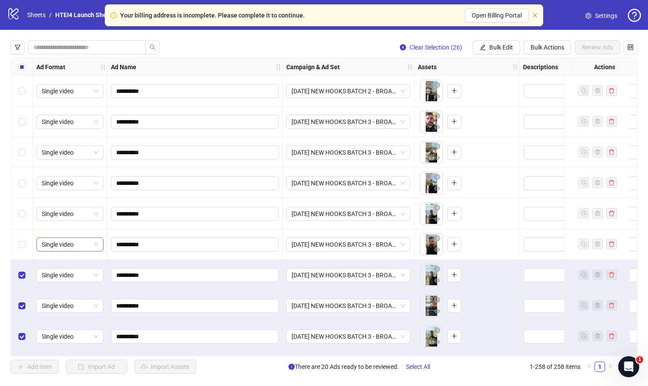
click at [23, 266] on div "Select row 233" at bounding box center [22, 275] width 22 height 31
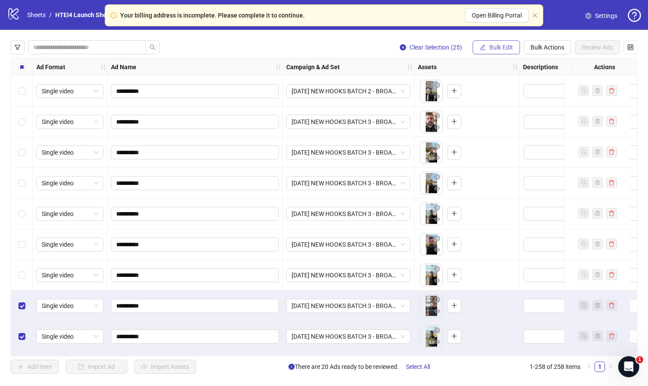
click at [497, 43] on button "Bulk Edit" at bounding box center [495, 47] width 47 height 14
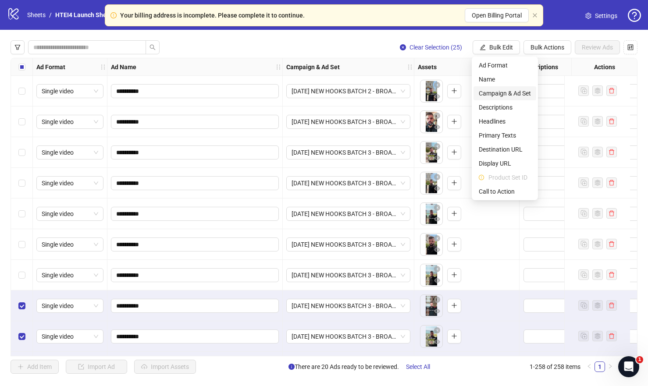
click at [510, 95] on span "Campaign & Ad Set" at bounding box center [505, 94] width 52 height 10
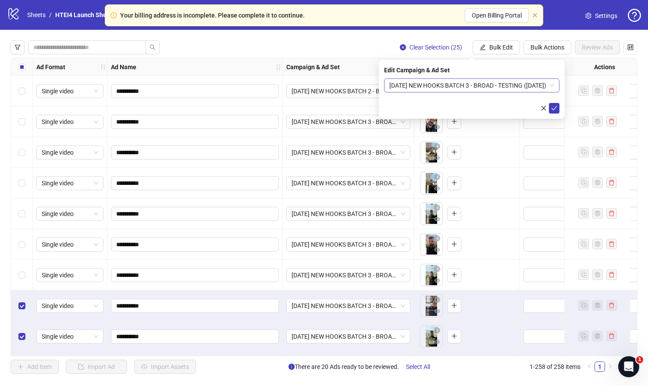
click at [461, 91] on span "OCT 11 NEW HOOKS BATCH 3 - BROAD - TESTING (10.11.2025)" at bounding box center [471, 85] width 165 height 13
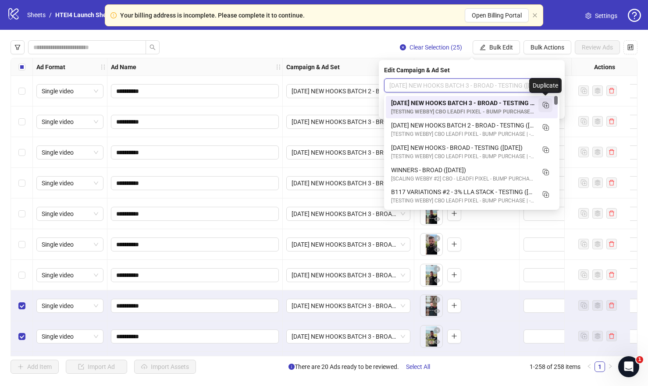
click at [544, 105] on icon "Duplicate" at bounding box center [545, 104] width 9 height 9
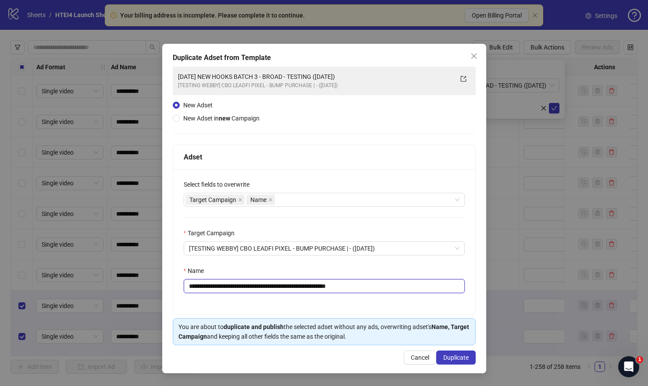
click at [269, 288] on input "**********" at bounding box center [324, 286] width 281 height 14
click at [271, 287] on input "**********" at bounding box center [324, 286] width 281 height 14
type input "**********"
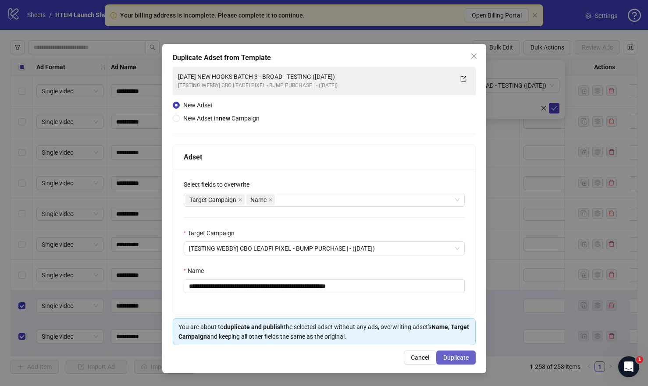
click at [457, 351] on button "Duplicate" at bounding box center [455, 358] width 39 height 14
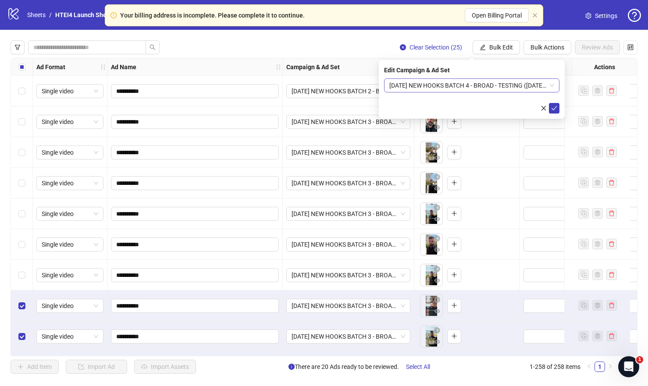
click at [479, 86] on span "OCT 11 NEW HOOKS BATCH 4 - BROAD - TESTING (10.11.2025) (copy)" at bounding box center [471, 85] width 165 height 13
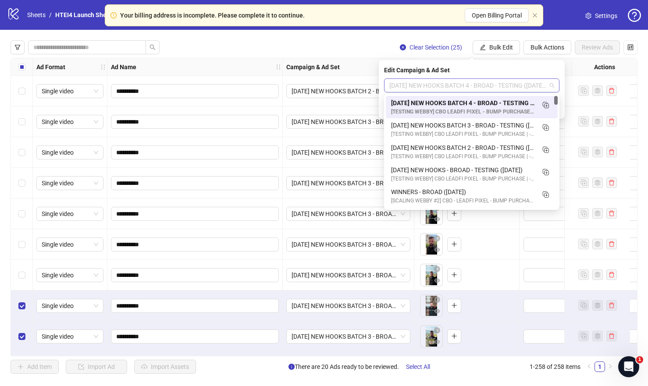
scroll to position [0, 0]
click at [545, 103] on icon "Duplicate" at bounding box center [545, 104] width 9 height 9
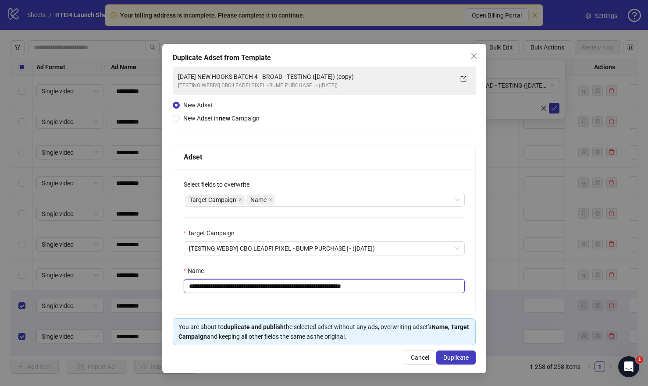
drag, startPoint x: 363, startPoint y: 289, endPoint x: 426, endPoint y: 289, distance: 63.1
click at [426, 289] on input "**********" at bounding box center [324, 286] width 281 height 14
type input "**********"
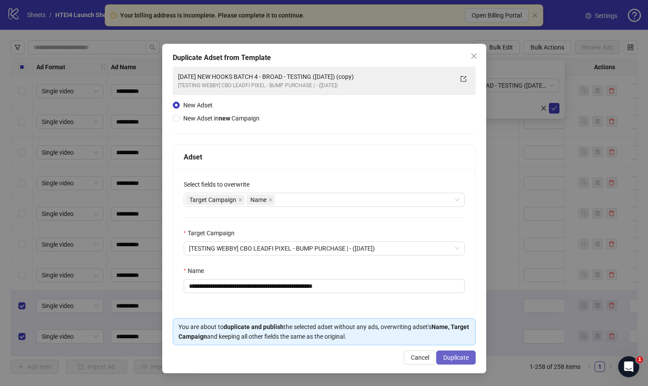
click at [458, 361] on span "Duplicate" at bounding box center [455, 357] width 25 height 7
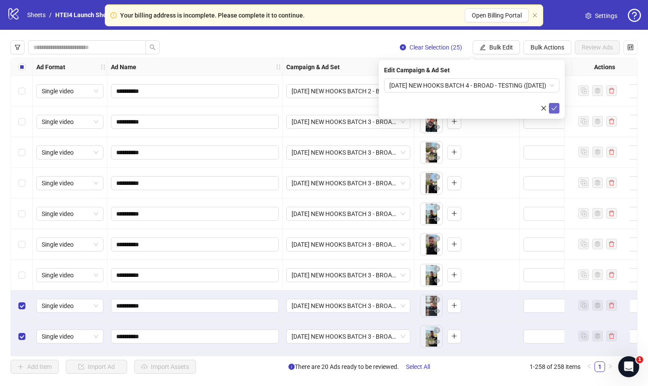
click at [555, 106] on icon "check" at bounding box center [554, 108] width 6 height 6
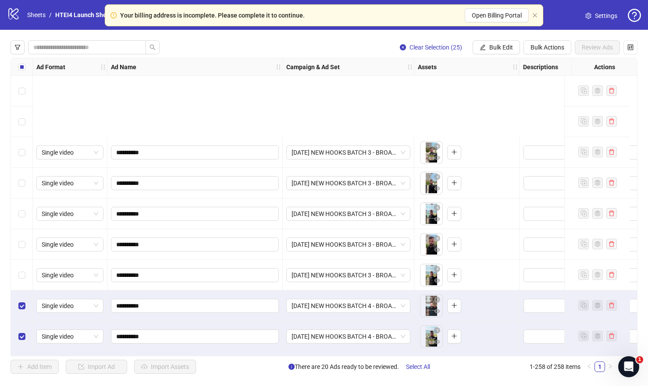
scroll to position [7053, 0]
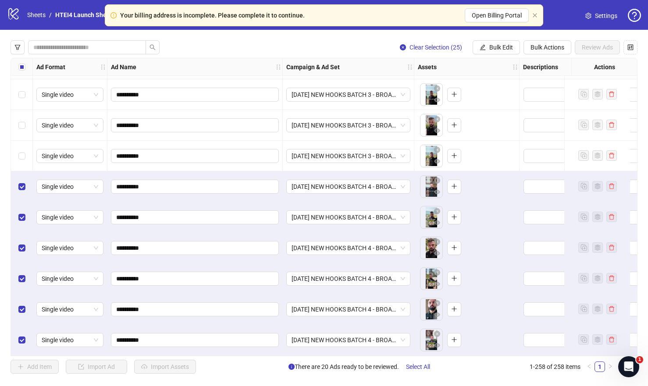
click at [25, 190] on div "Select row 234" at bounding box center [22, 186] width 22 height 31
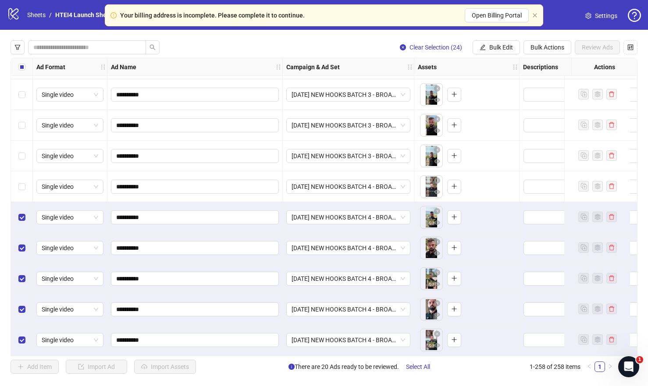
click at [25, 212] on div "Select row 235" at bounding box center [22, 217] width 22 height 31
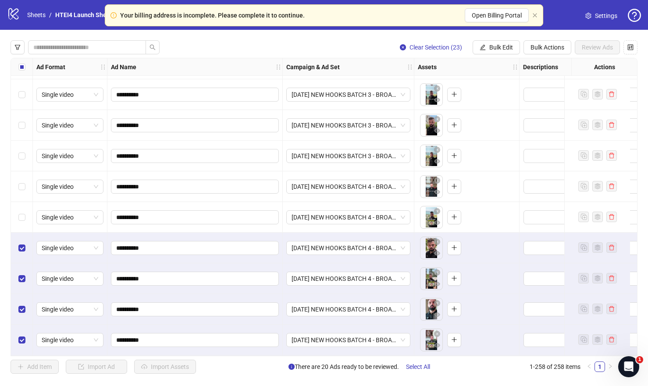
click at [25, 245] on div "Select row 236" at bounding box center [22, 248] width 22 height 31
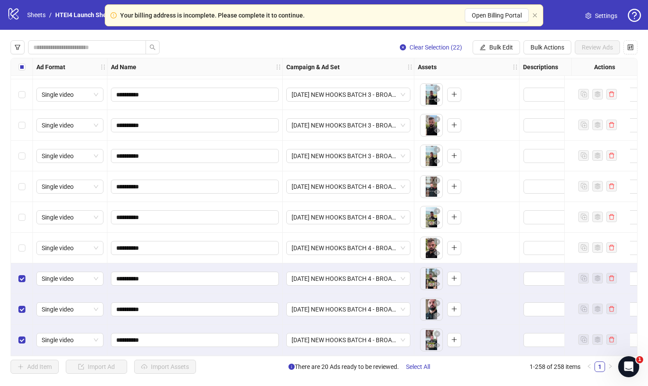
click at [21, 284] on div "Select row 237" at bounding box center [22, 278] width 22 height 31
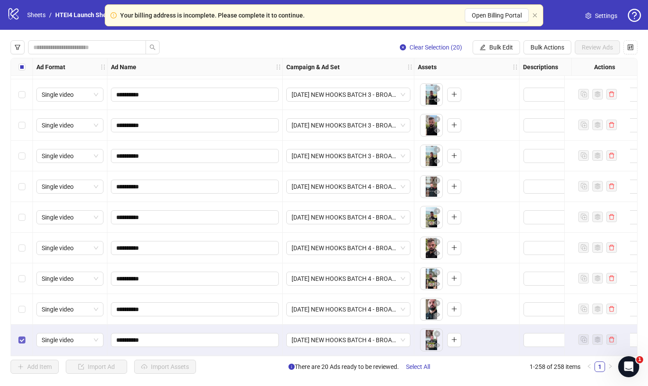
click at [23, 336] on label "Select row 239" at bounding box center [21, 340] width 7 height 10
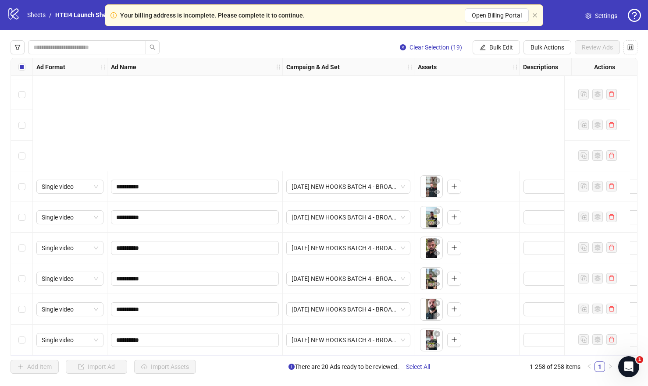
scroll to position [7220, 0]
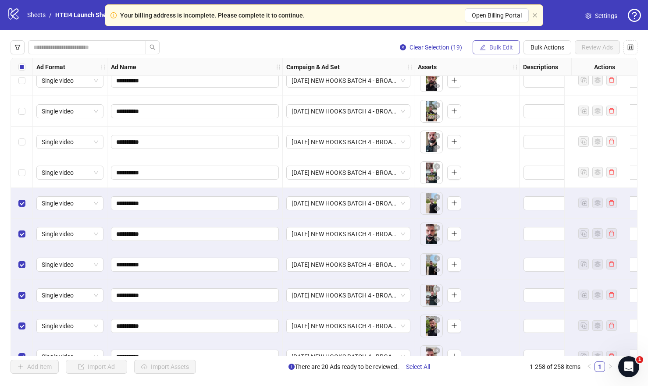
click at [496, 51] on button "Bulk Edit" at bounding box center [495, 47] width 47 height 14
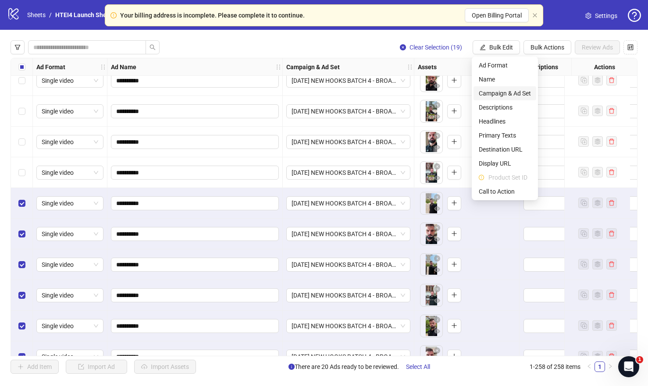
click at [508, 96] on span "Campaign & Ad Set" at bounding box center [505, 94] width 52 height 10
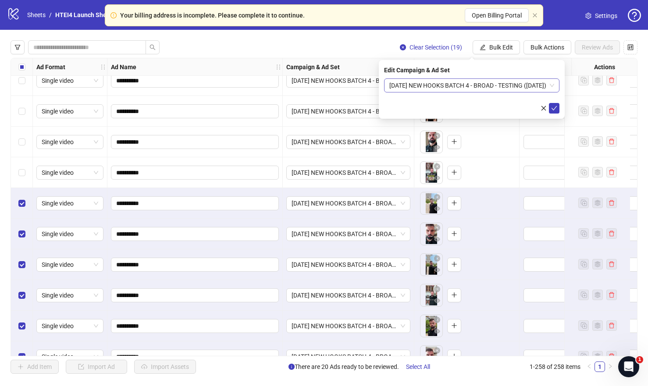
click at [416, 83] on span "OCT 11 NEW HOOKS BATCH 4 - BROAD - TESTING (10.11.2025)" at bounding box center [471, 85] width 165 height 13
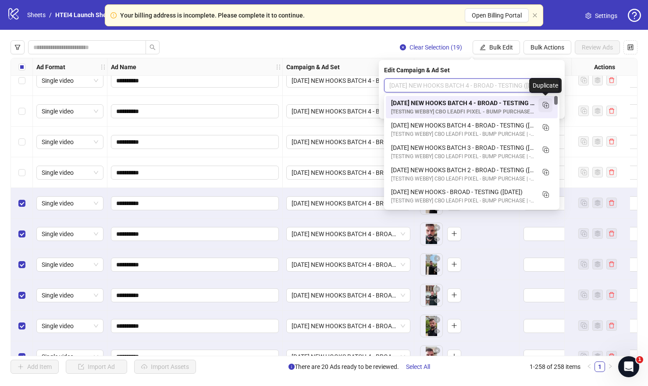
click at [546, 104] on icon "Duplicate" at bounding box center [545, 104] width 9 height 9
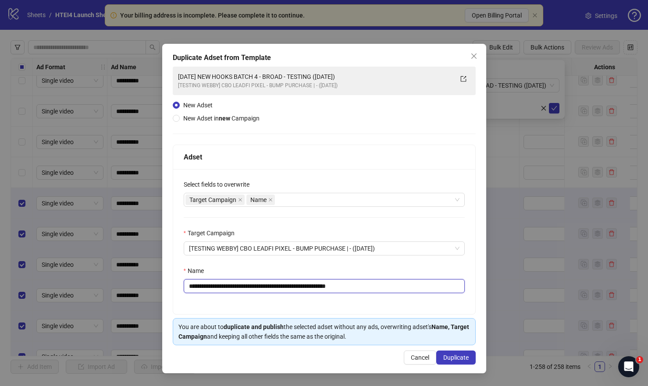
click at [270, 286] on input "**********" at bounding box center [324, 286] width 281 height 14
drag, startPoint x: 398, startPoint y: 284, endPoint x: 415, endPoint y: 284, distance: 16.7
click at [414, 284] on input "**********" at bounding box center [324, 286] width 281 height 14
type input "**********"
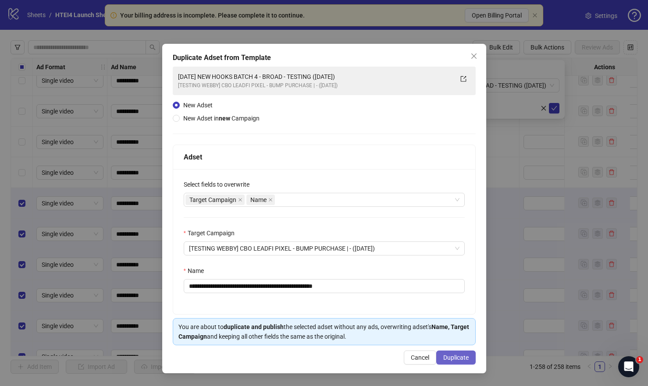
click at [457, 356] on span "Duplicate" at bounding box center [455, 357] width 25 height 7
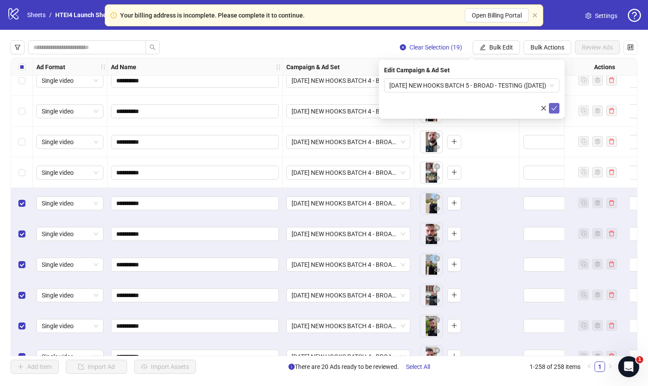
click at [554, 104] on button "submit" at bounding box center [554, 108] width 11 height 11
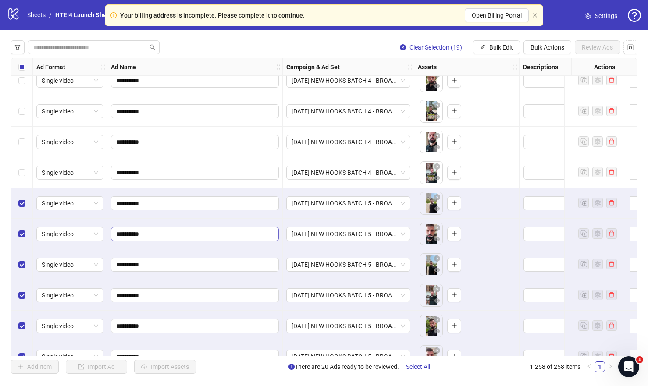
scroll to position [7246, 0]
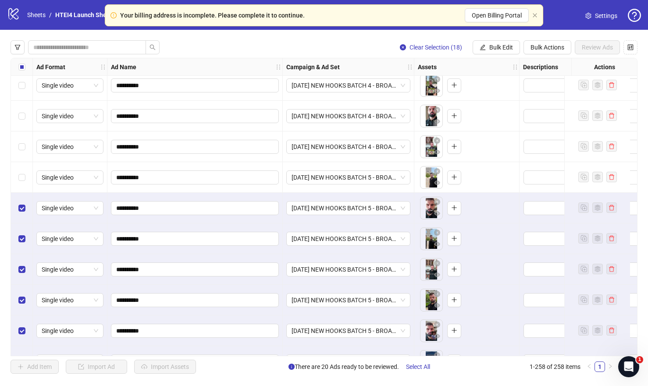
click at [21, 202] on div "Select row 241" at bounding box center [22, 208] width 22 height 31
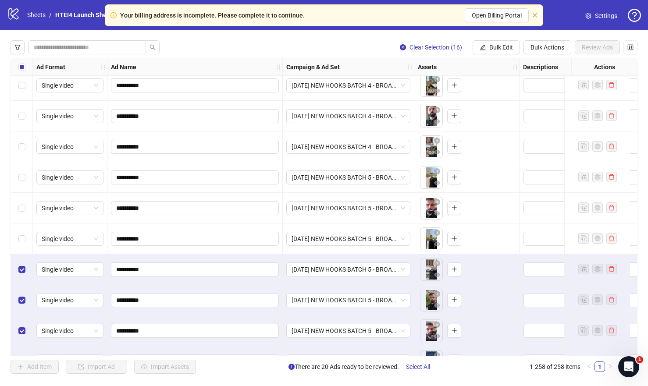
click at [20, 275] on div "Select row 243" at bounding box center [22, 269] width 22 height 31
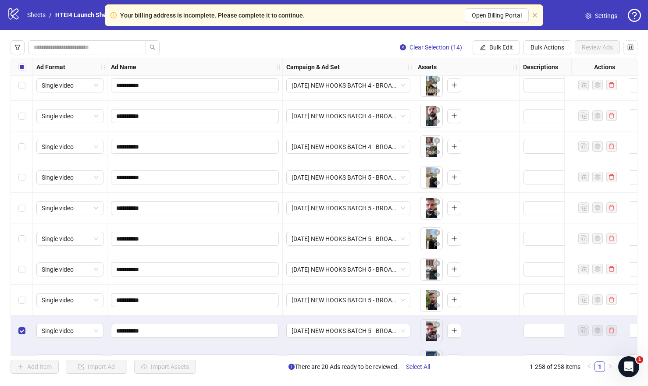
click at [27, 331] on div "Select row 245" at bounding box center [22, 331] width 22 height 31
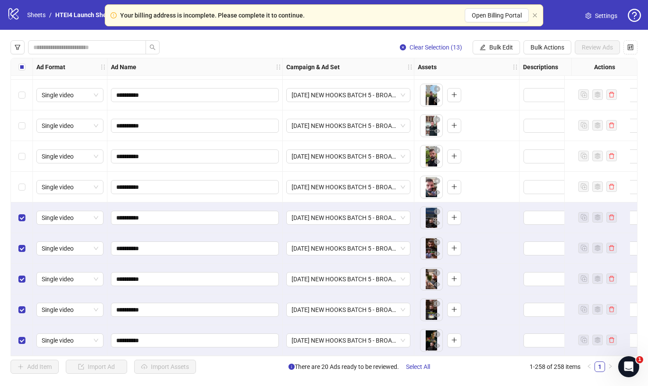
scroll to position [7422, 0]
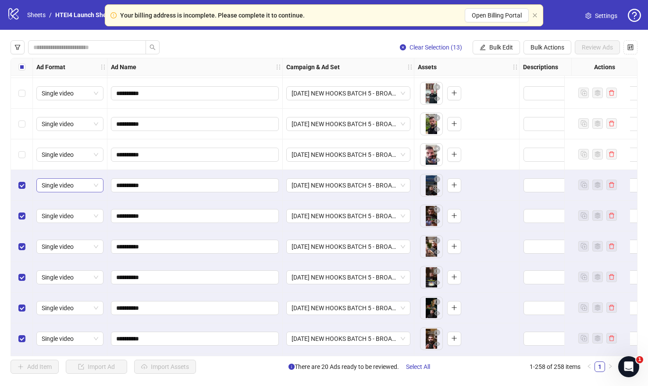
drag, startPoint x: 25, startPoint y: 190, endPoint x: 52, endPoint y: 183, distance: 28.4
click at [25, 190] on label "Select row 246" at bounding box center [21, 186] width 7 height 10
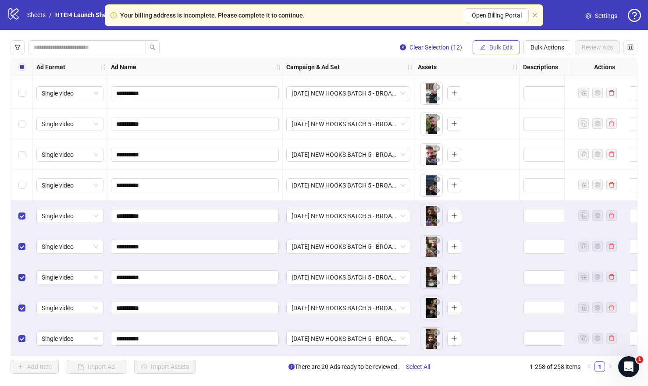
click at [499, 53] on button "Bulk Edit" at bounding box center [495, 47] width 47 height 14
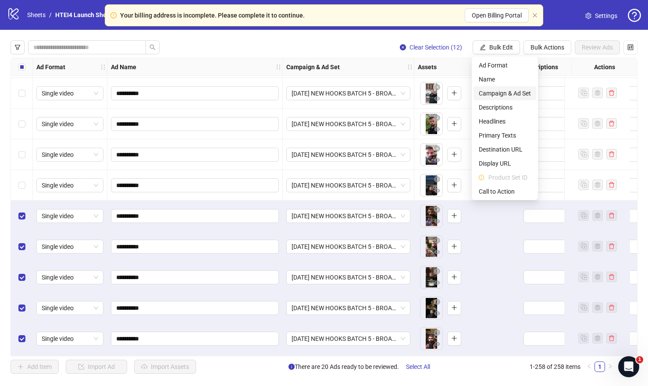
click at [515, 94] on span "Campaign & Ad Set" at bounding box center [505, 94] width 52 height 10
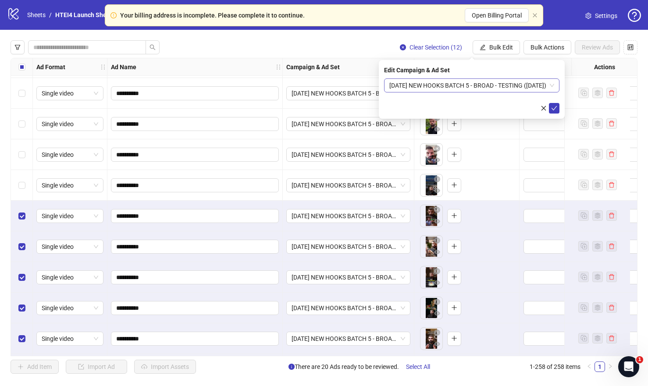
click at [529, 83] on span "OCT 11 NEW HOOKS BATCH 5 - BROAD - TESTING (10.11.2025)" at bounding box center [471, 85] width 165 height 13
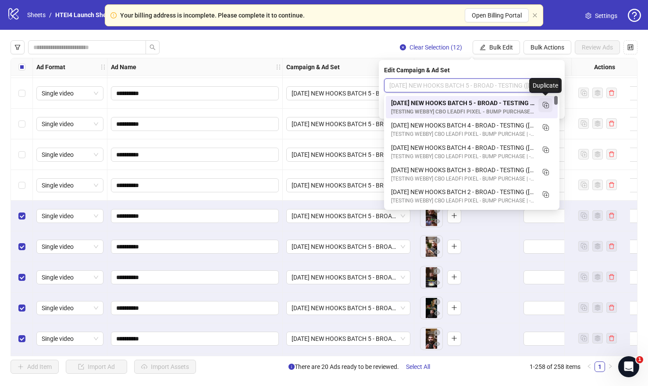
click at [550, 104] on button "button" at bounding box center [545, 105] width 14 height 14
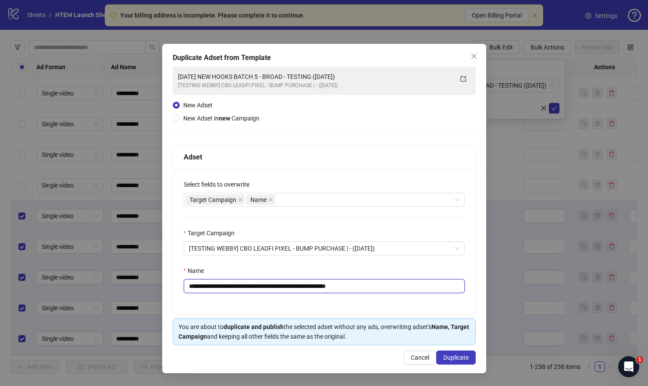
click at [270, 287] on input "**********" at bounding box center [324, 286] width 281 height 14
drag, startPoint x: 361, startPoint y: 286, endPoint x: 405, endPoint y: 286, distance: 43.4
click at [404, 286] on input "**********" at bounding box center [324, 286] width 281 height 14
type input "**********"
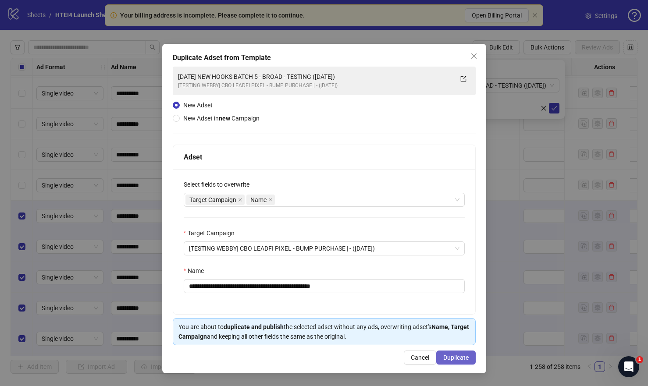
click at [458, 355] on span "Duplicate" at bounding box center [455, 357] width 25 height 7
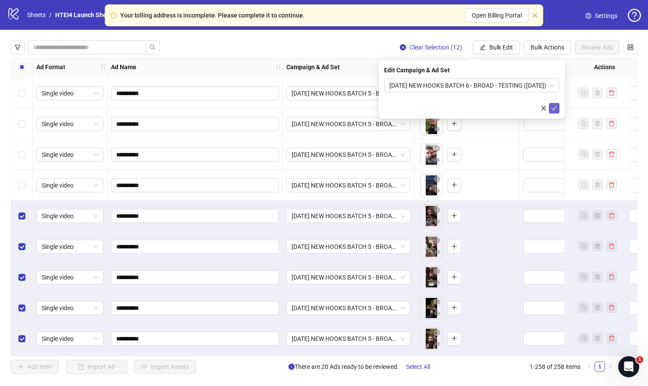
click at [556, 109] on icon "check" at bounding box center [554, 108] width 6 height 6
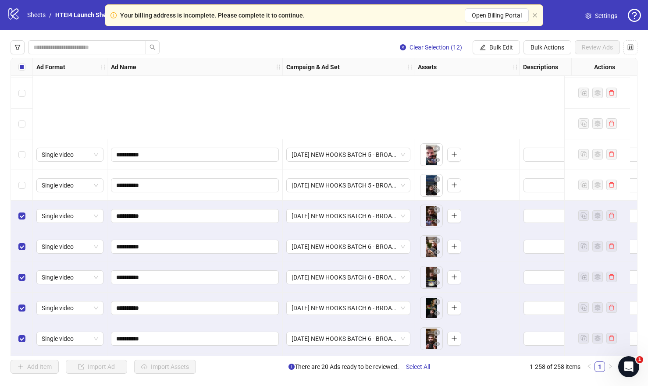
scroll to position [7537, 0]
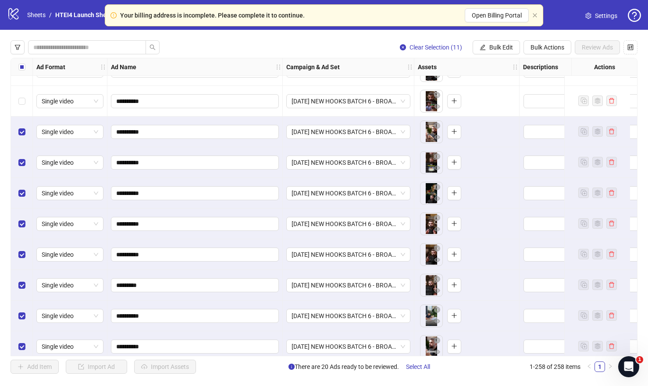
click at [22, 128] on label "Select row 248" at bounding box center [21, 132] width 7 height 10
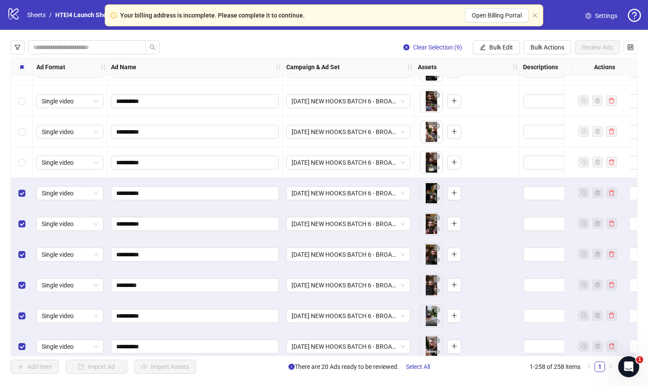
click at [22, 188] on div "Select row 250" at bounding box center [22, 193] width 22 height 31
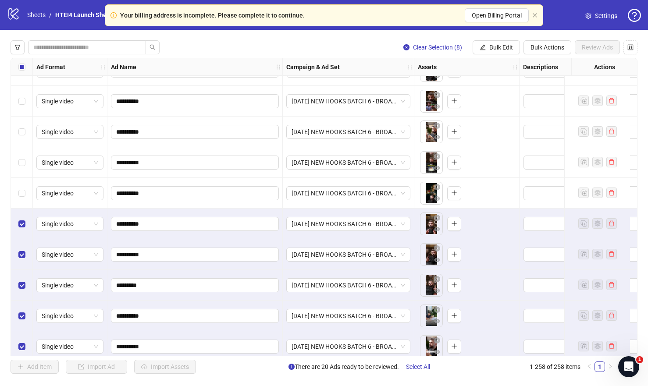
click at [22, 217] on div "Select row 251" at bounding box center [22, 224] width 22 height 31
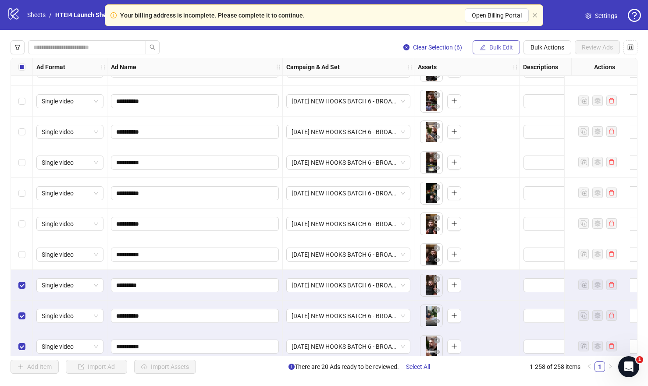
click at [502, 48] on span "Bulk Edit" at bounding box center [501, 47] width 24 height 7
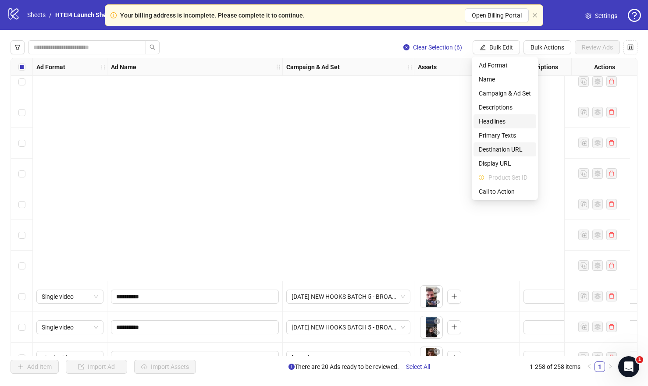
scroll to position [7545, 0]
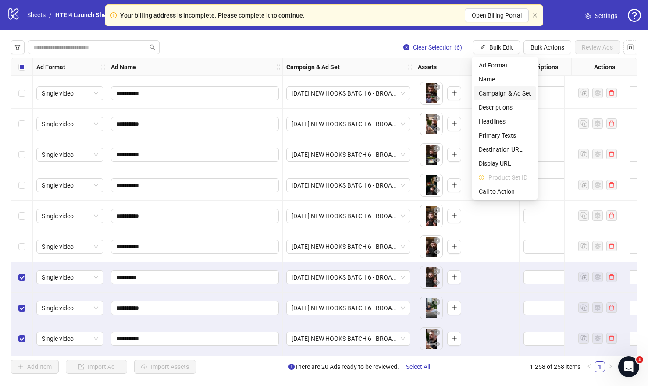
click at [510, 94] on span "Campaign & Ad Set" at bounding box center [505, 94] width 52 height 10
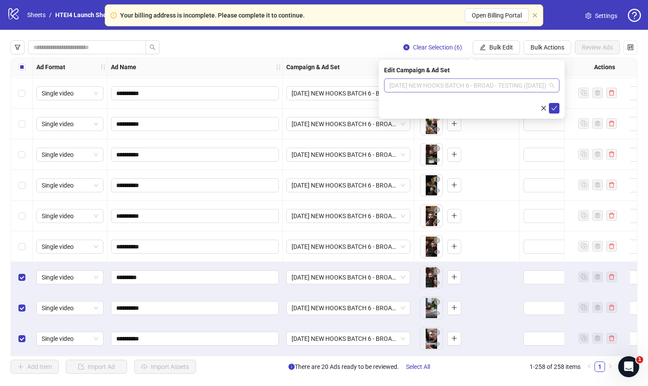
click at [540, 85] on span "OCT 11 NEW HOOKS BATCH 6 - BROAD - TESTING (10.11.2025)" at bounding box center [471, 85] width 165 height 13
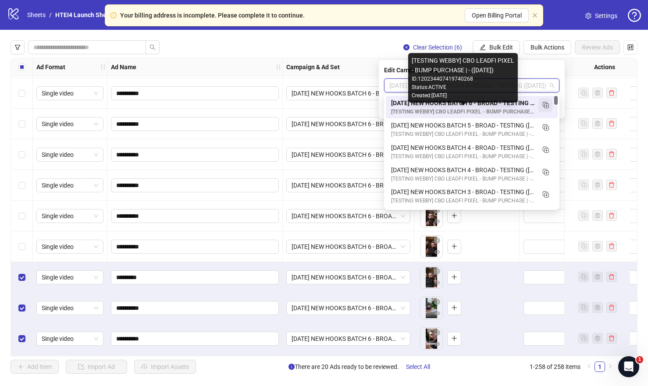
click at [545, 104] on icon "Duplicate" at bounding box center [545, 104] width 9 height 9
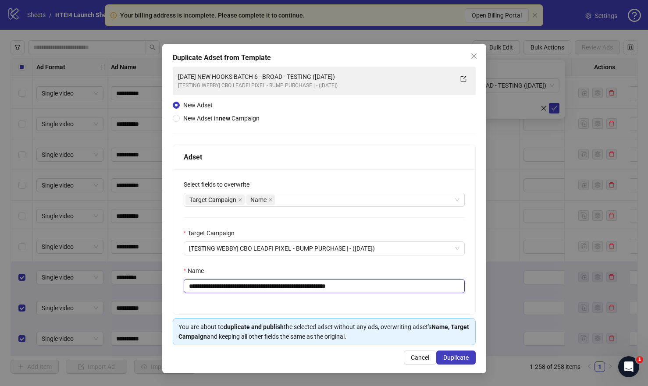
click at [272, 288] on input "**********" at bounding box center [324, 286] width 281 height 14
drag, startPoint x: 375, startPoint y: 288, endPoint x: 398, endPoint y: 288, distance: 23.2
click at [396, 288] on input "**********" at bounding box center [324, 286] width 281 height 14
type input "**********"
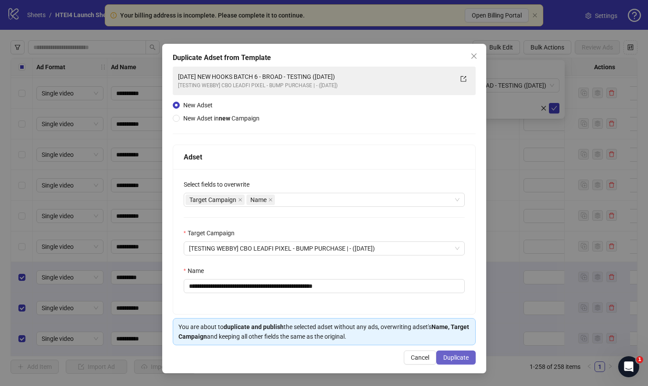
click at [459, 354] on button "Duplicate" at bounding box center [455, 358] width 39 height 14
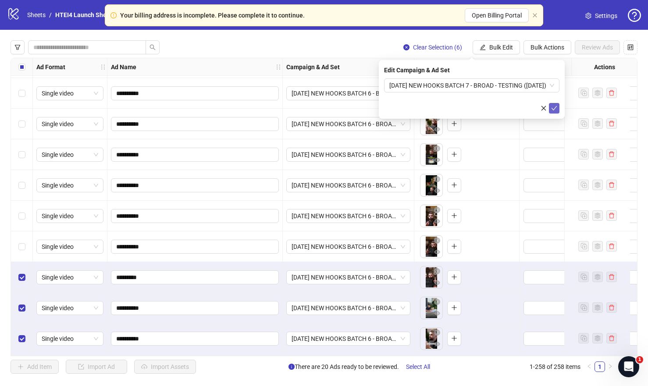
click at [553, 106] on icon "check" at bounding box center [554, 108] width 6 height 6
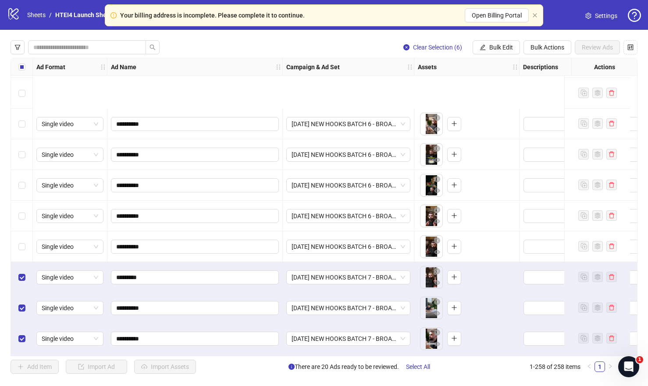
scroll to position [7639, 0]
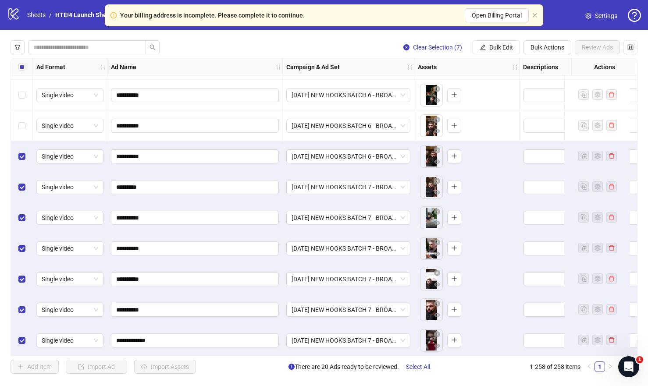
click at [20, 113] on div "Select row 251" at bounding box center [22, 125] width 22 height 31
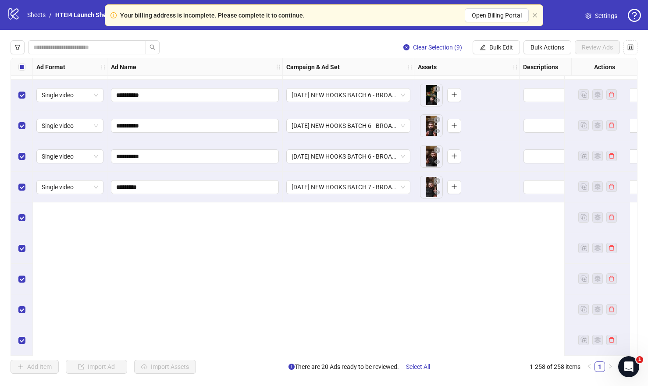
scroll to position [7446, 0]
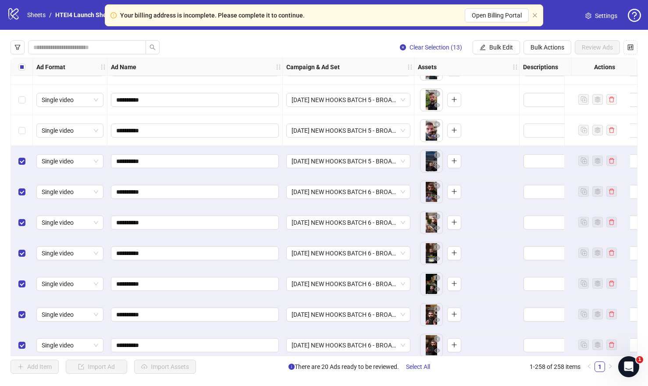
click at [23, 139] on div "Select row 245" at bounding box center [22, 130] width 22 height 31
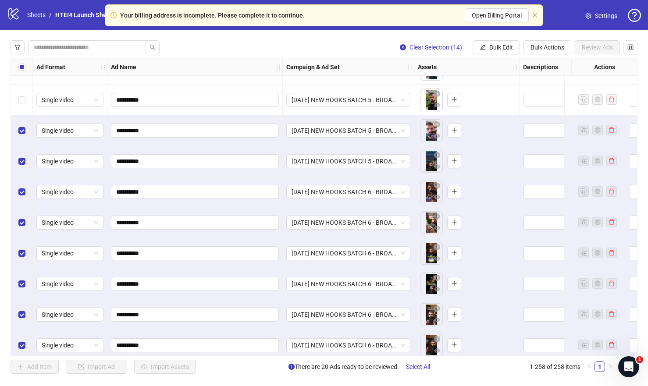
scroll to position [7351, 0]
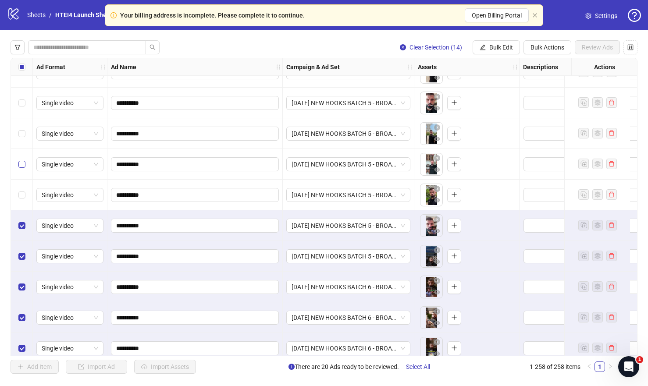
click at [23, 191] on label "Select row 244" at bounding box center [21, 195] width 7 height 10
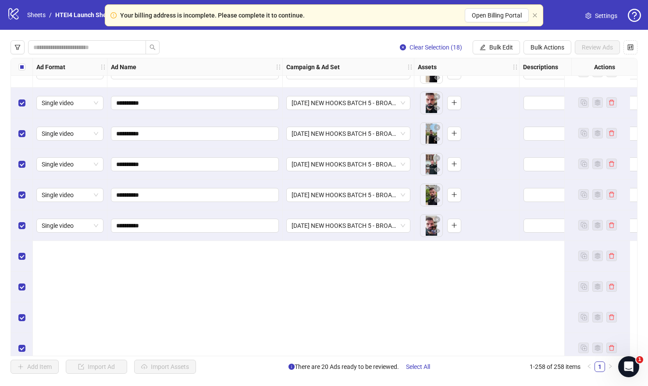
scroll to position [7194, 0]
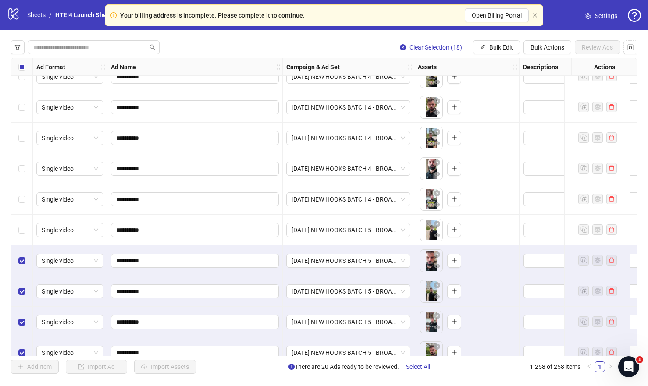
click at [27, 239] on div "Select row 240" at bounding box center [22, 230] width 22 height 31
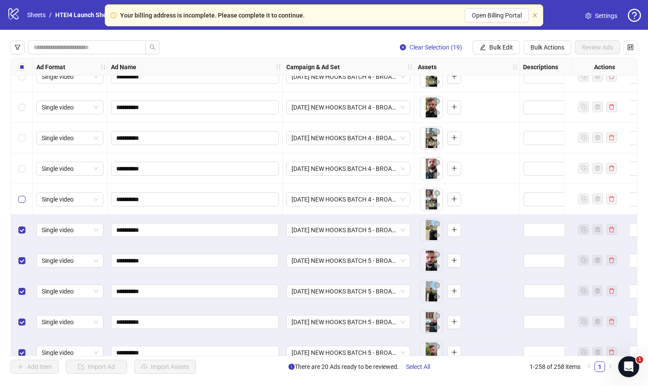
click at [23, 195] on label "Select row 239" at bounding box center [21, 200] width 7 height 10
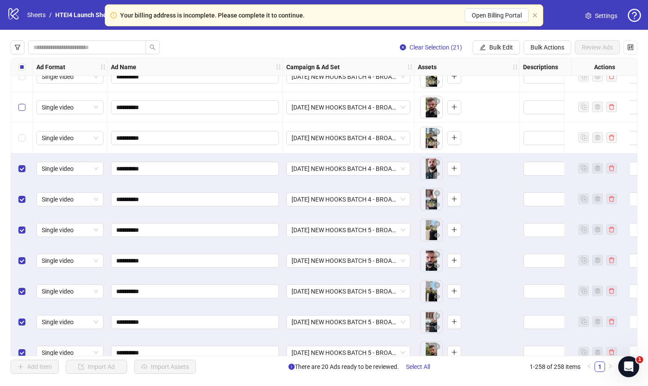
click at [23, 133] on label "Select row 237" at bounding box center [21, 138] width 7 height 10
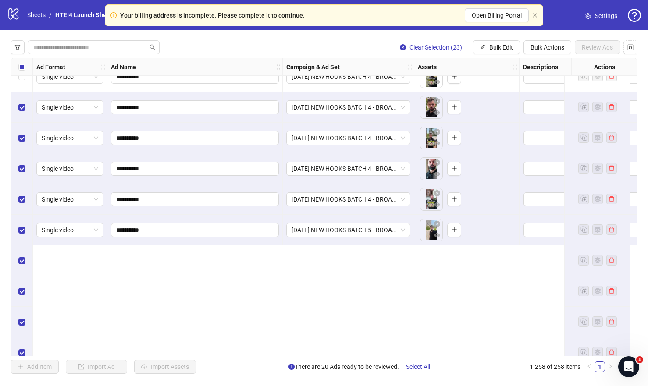
scroll to position [7029, 0]
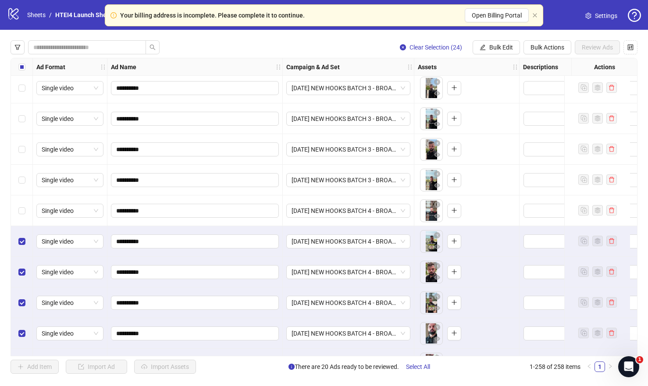
click at [23, 198] on div "Select row 234" at bounding box center [22, 210] width 22 height 31
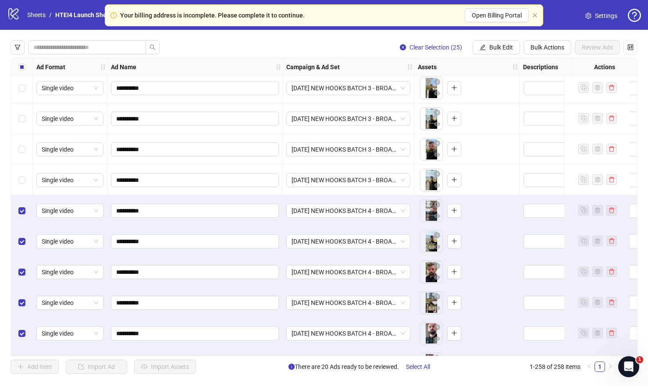
click at [23, 174] on div "Select row 233" at bounding box center [22, 180] width 22 height 31
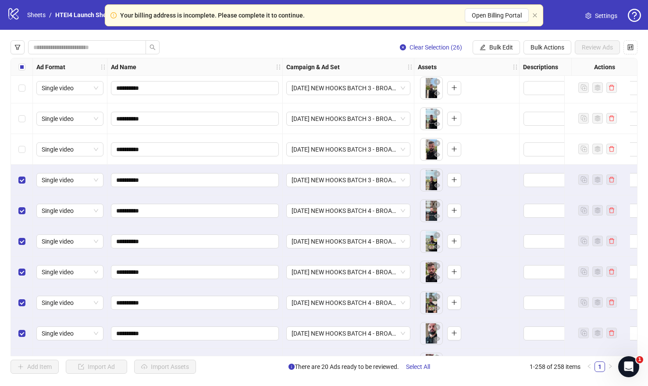
click at [23, 155] on div "Select row 232" at bounding box center [22, 149] width 22 height 31
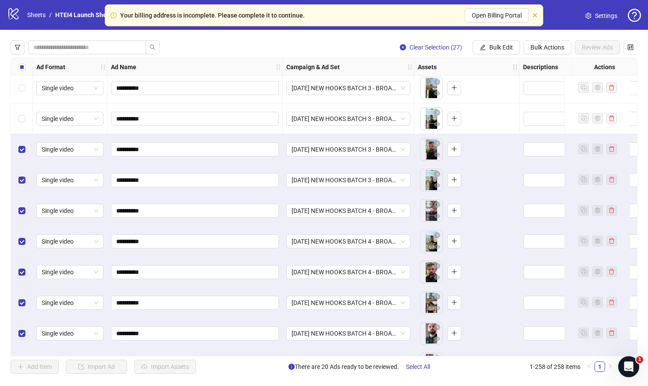
click at [23, 128] on div "Select row 231" at bounding box center [22, 118] width 22 height 31
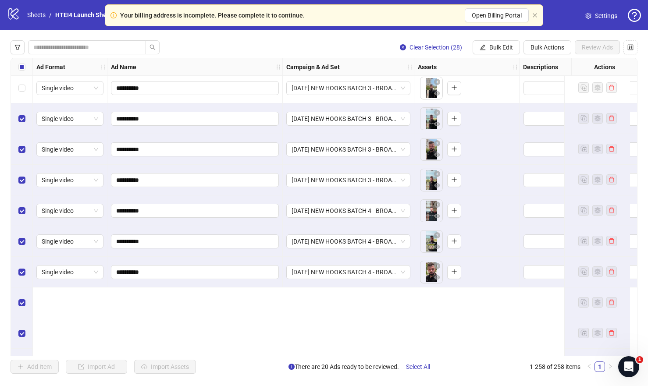
scroll to position [6925, 0]
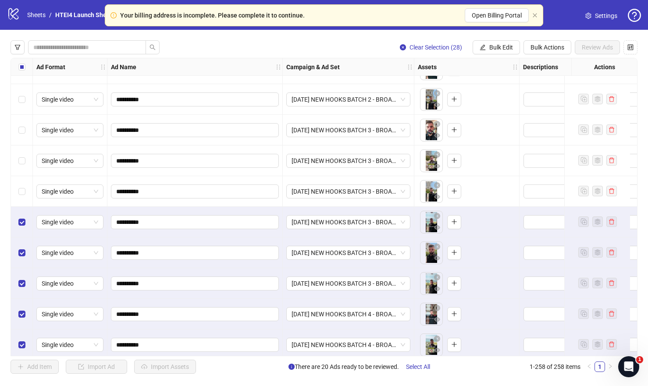
click at [20, 196] on div "Select row 230" at bounding box center [22, 191] width 22 height 31
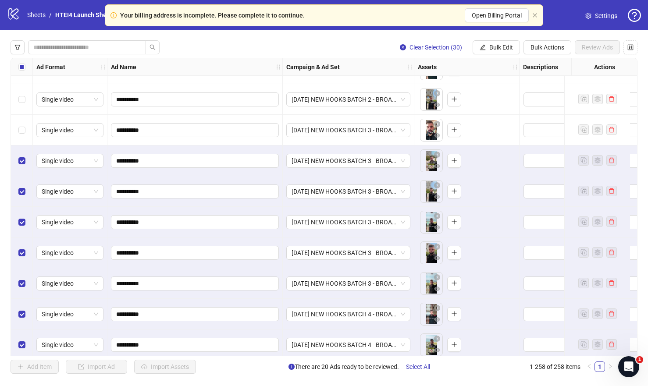
click at [20, 122] on div "Select row 228" at bounding box center [22, 130] width 22 height 31
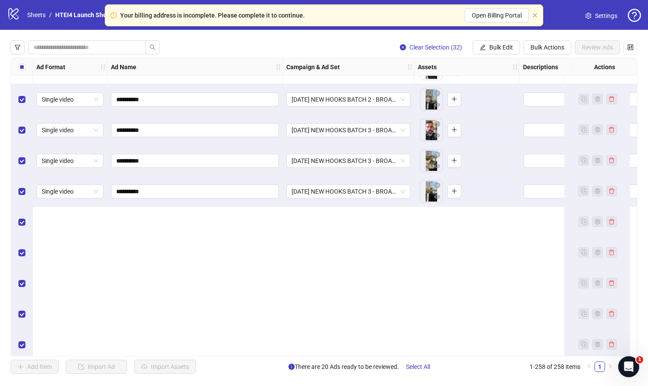
scroll to position [6736, 0]
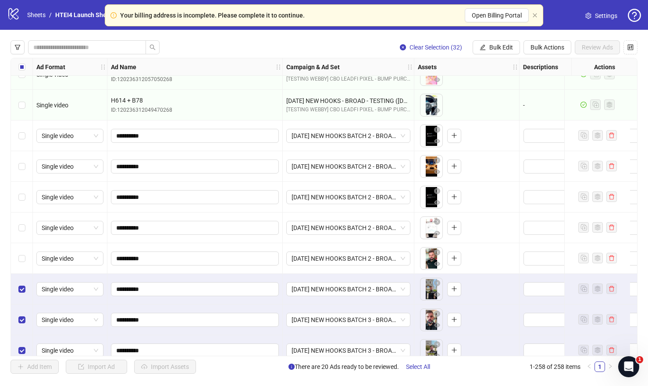
click at [25, 262] on div "Select row 226" at bounding box center [22, 258] width 22 height 31
click at [25, 234] on div "Select row 225" at bounding box center [22, 228] width 22 height 31
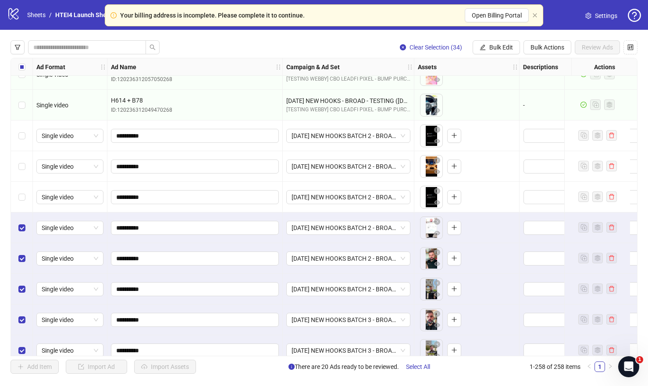
click at [25, 206] on div "Select row 224" at bounding box center [22, 197] width 22 height 31
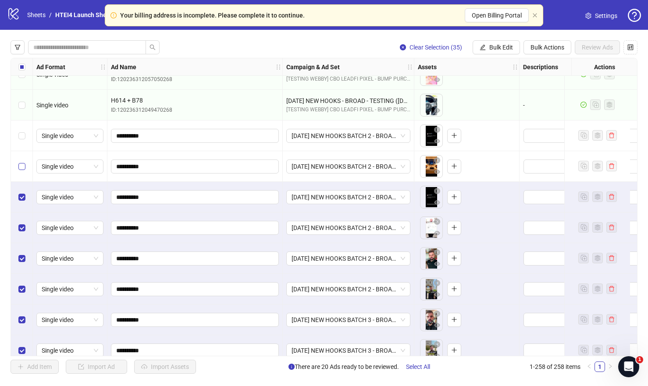
click at [25, 170] on label "Select row 223" at bounding box center [21, 167] width 7 height 10
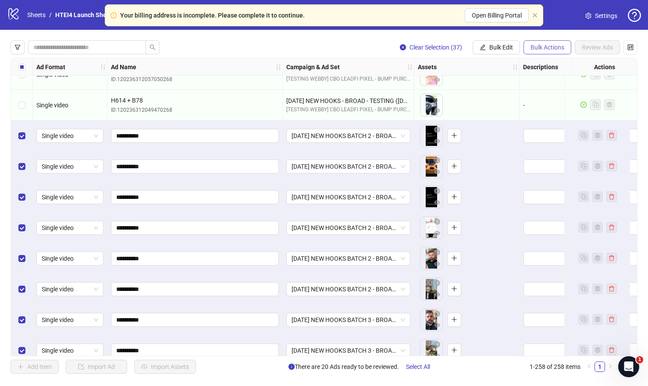
click at [529, 44] on button "Bulk Actions" at bounding box center [547, 47] width 48 height 14
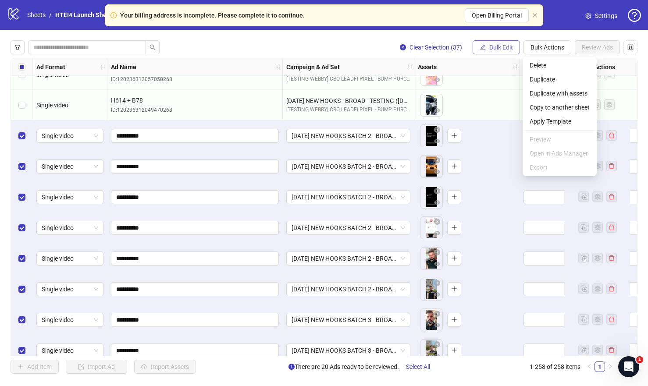
click at [504, 45] on span "Bulk Edit" at bounding box center [501, 47] width 24 height 7
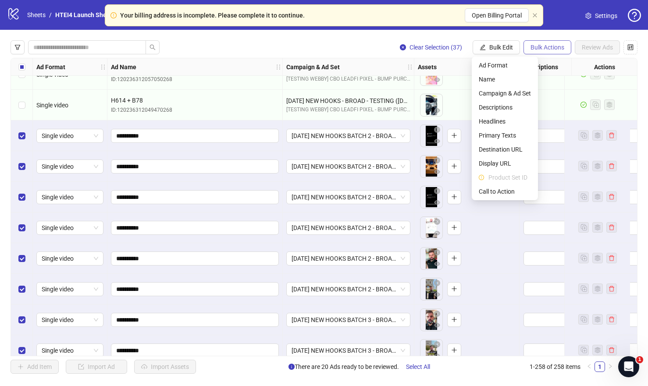
click at [545, 44] on span "Bulk Actions" at bounding box center [547, 47] width 34 height 7
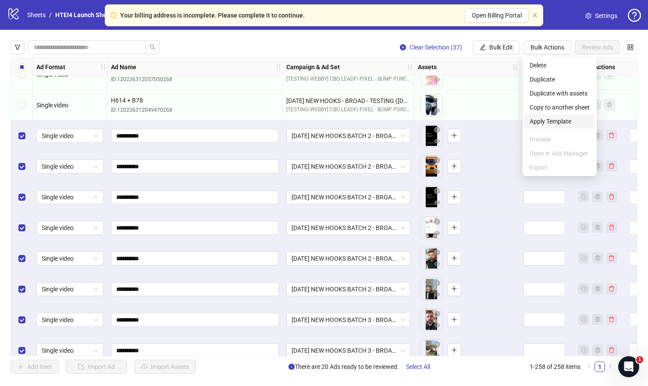
click at [548, 116] on li "Apply Template" at bounding box center [559, 121] width 71 height 14
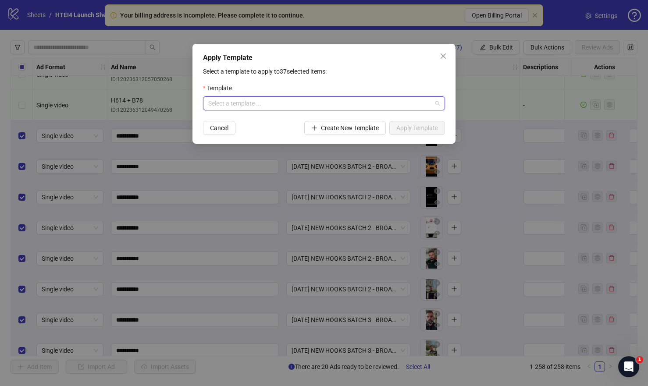
click at [284, 105] on input "search" at bounding box center [320, 103] width 224 height 13
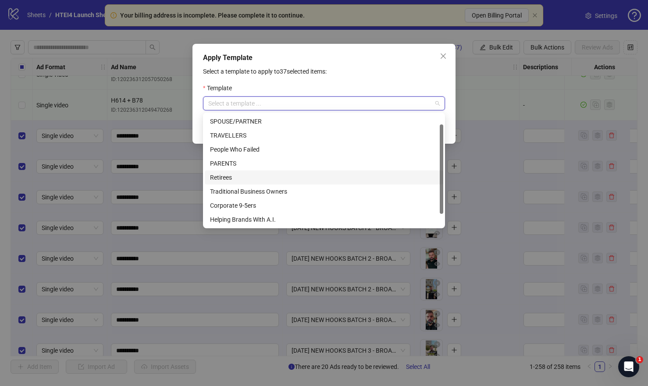
scroll to position [28, 0]
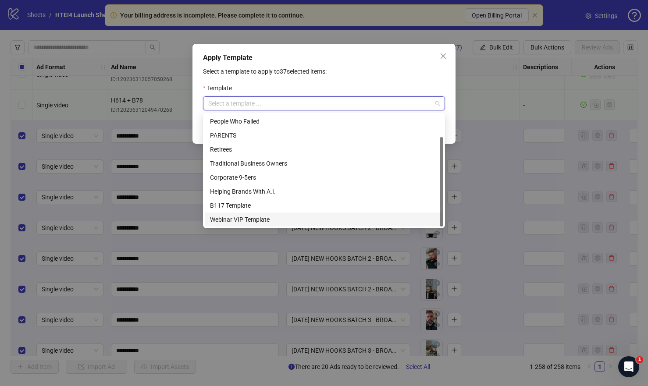
click at [249, 219] on div "Webinar VIP Template" at bounding box center [324, 220] width 228 height 10
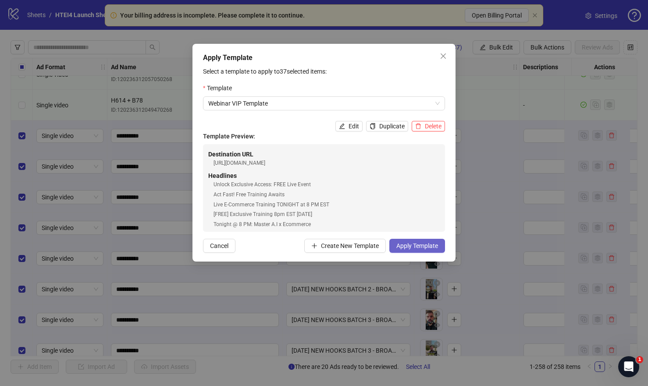
click at [417, 248] on span "Apply Template" at bounding box center [417, 245] width 42 height 7
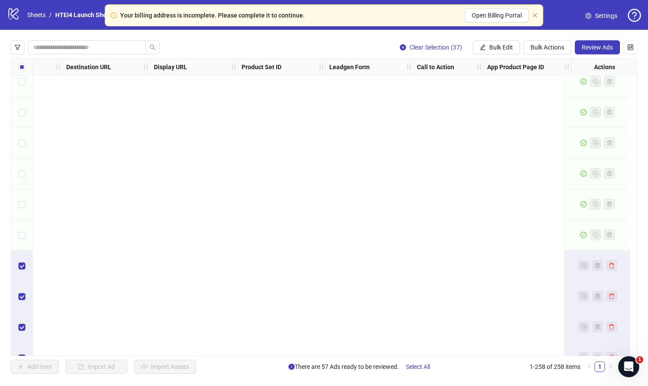
scroll to position [6605, 0]
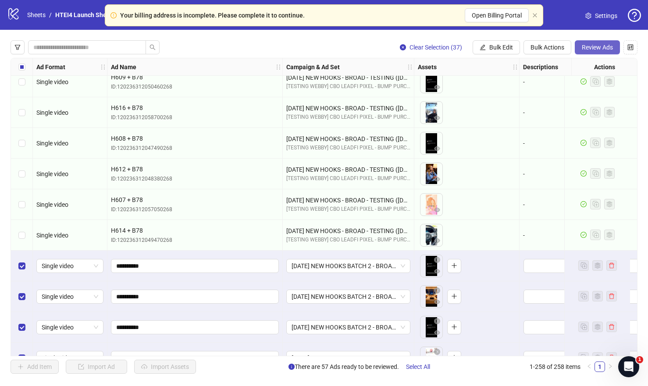
click at [599, 47] on span "Review Ads" at bounding box center [597, 47] width 31 height 7
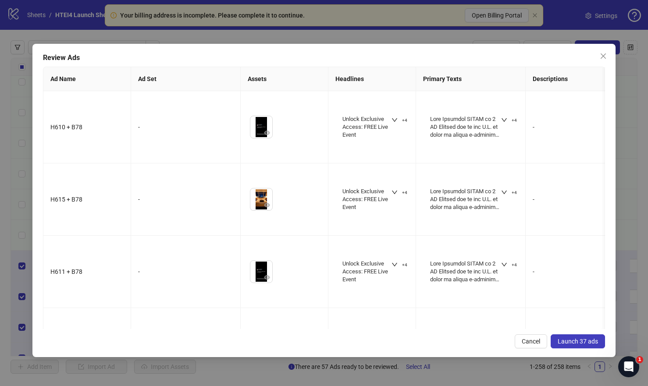
click at [572, 342] on span "Launch 37 ads" at bounding box center [577, 341] width 40 height 7
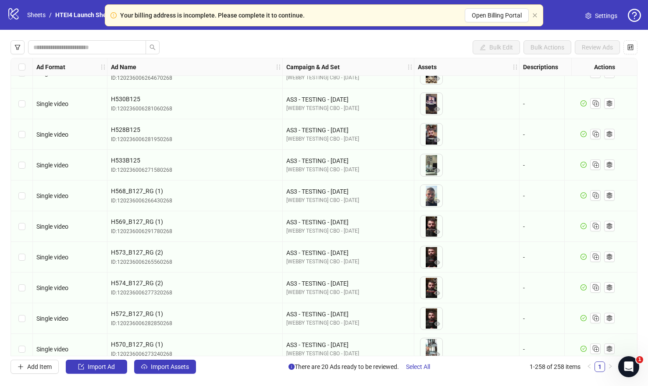
scroll to position [3757, 0]
